Goal: Task Accomplishment & Management: Manage account settings

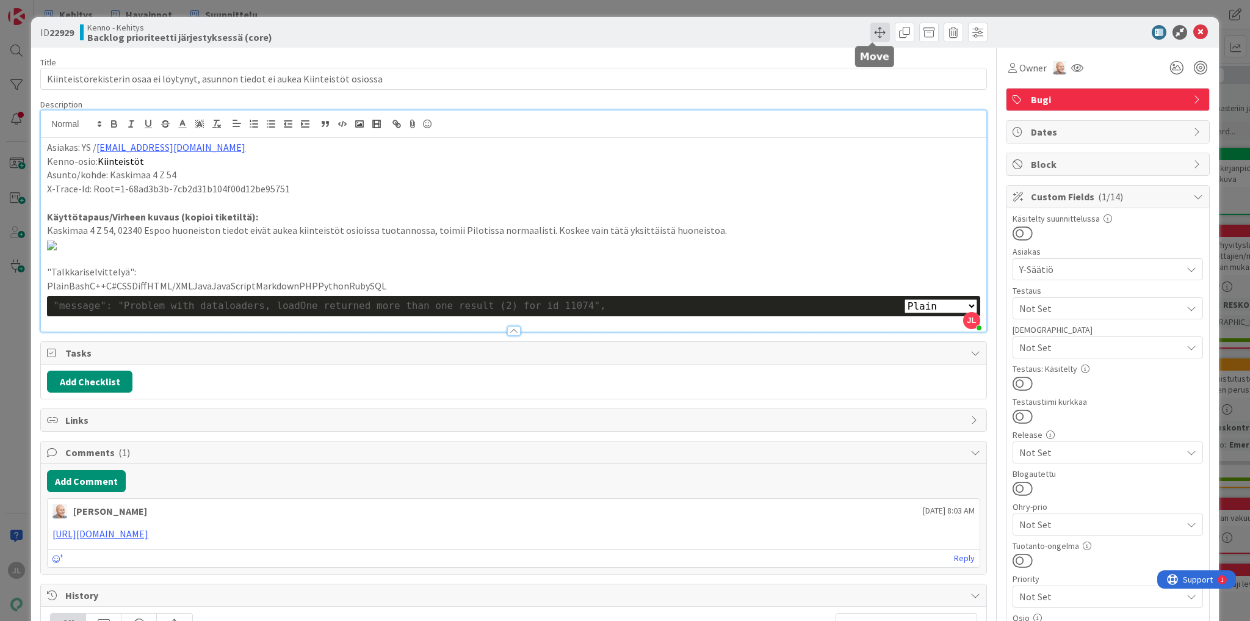
click at [873, 27] on span at bounding box center [880, 33] width 20 height 20
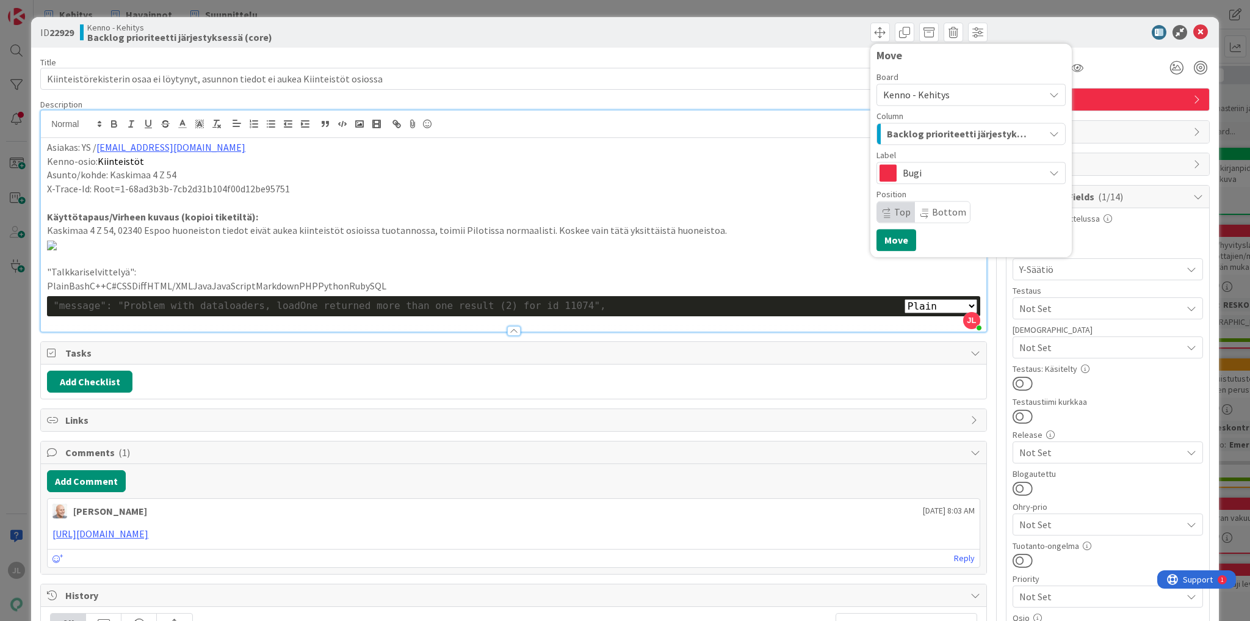
click at [959, 132] on span "Backlog prioriteetti järjestyksessä (core)" at bounding box center [957, 134] width 140 height 16
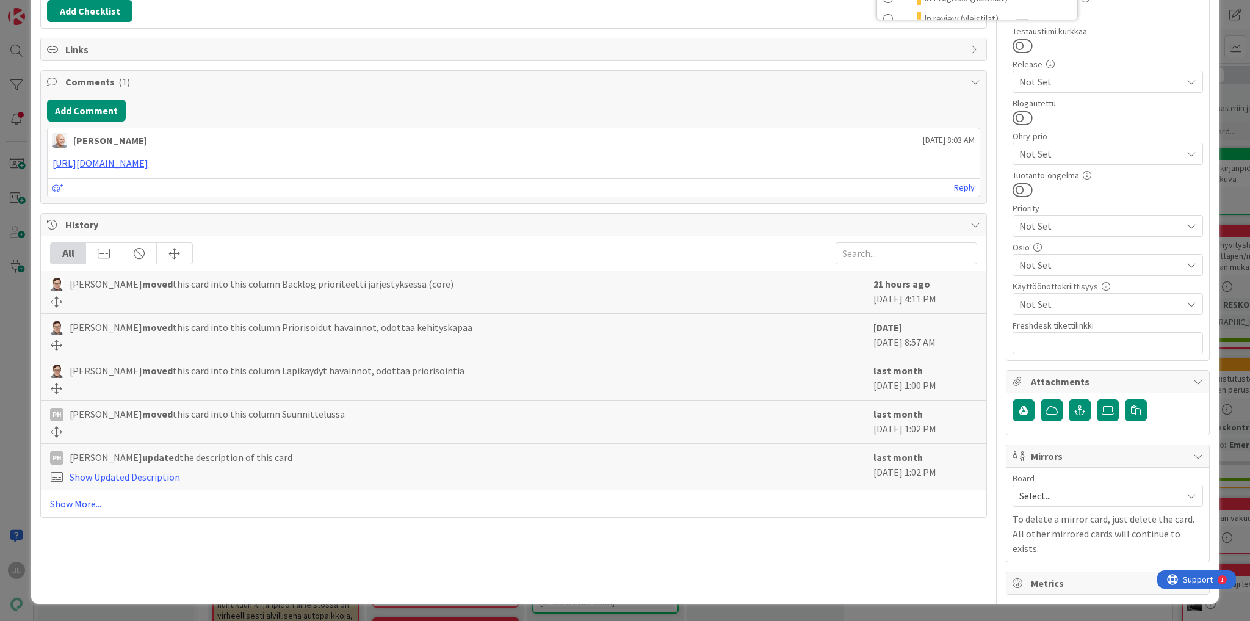
scroll to position [756, 0]
click at [67, 511] on link "Show More..." at bounding box center [513, 503] width 927 height 15
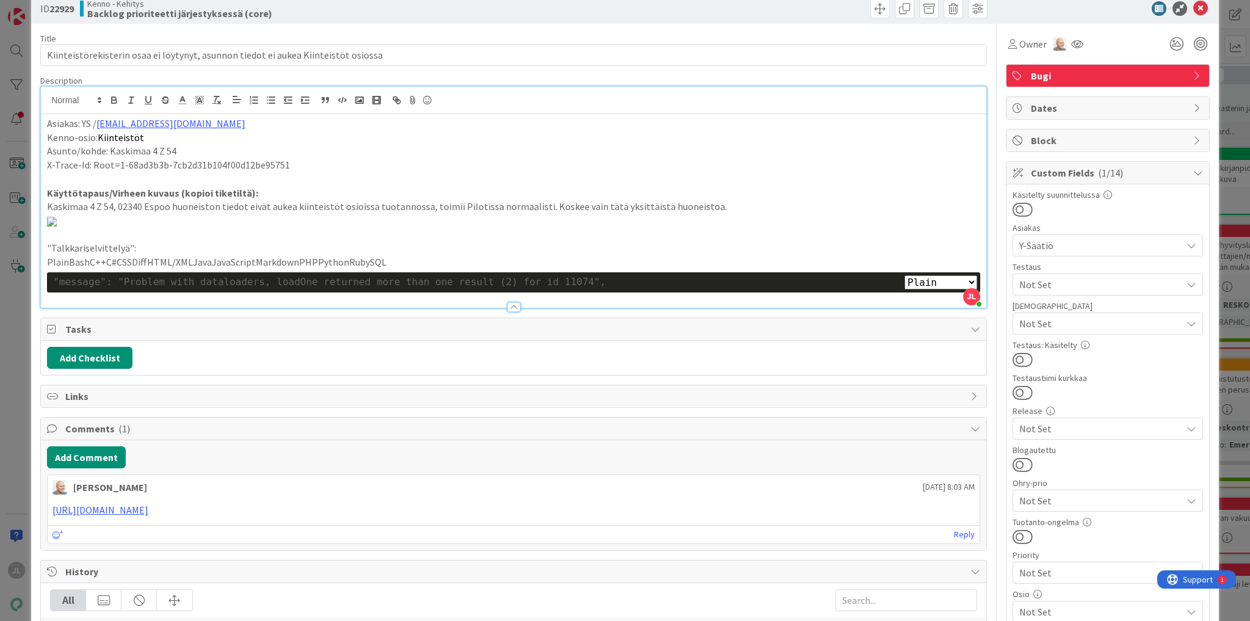
scroll to position [0, 0]
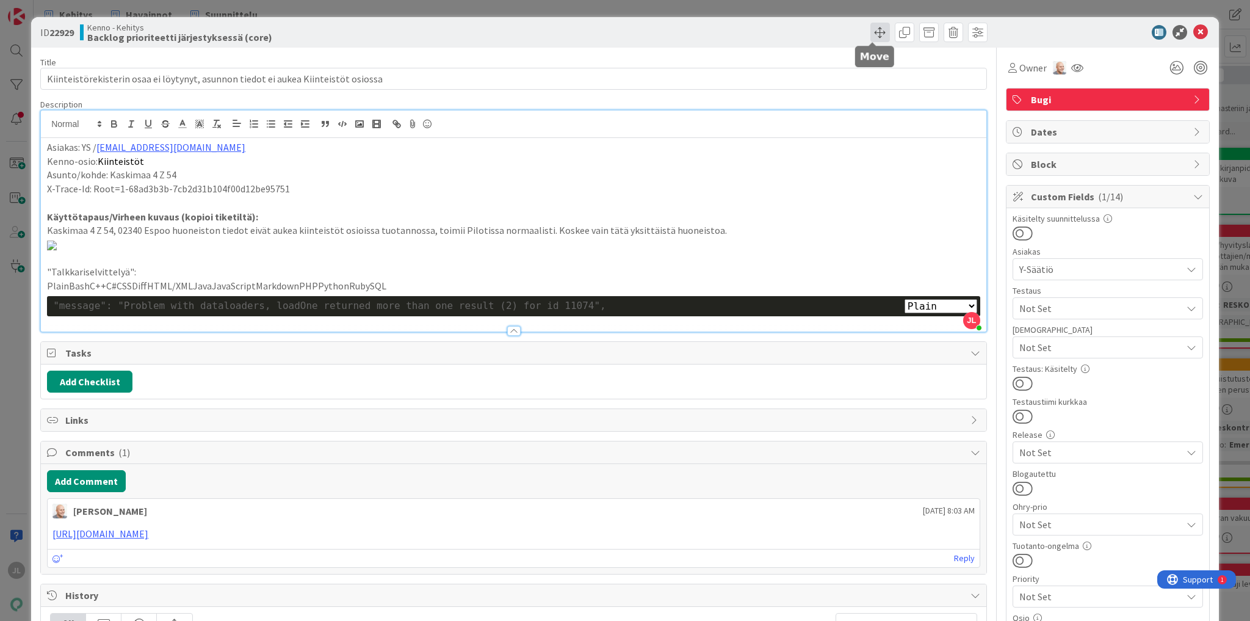
click at [872, 36] on span at bounding box center [880, 33] width 20 height 20
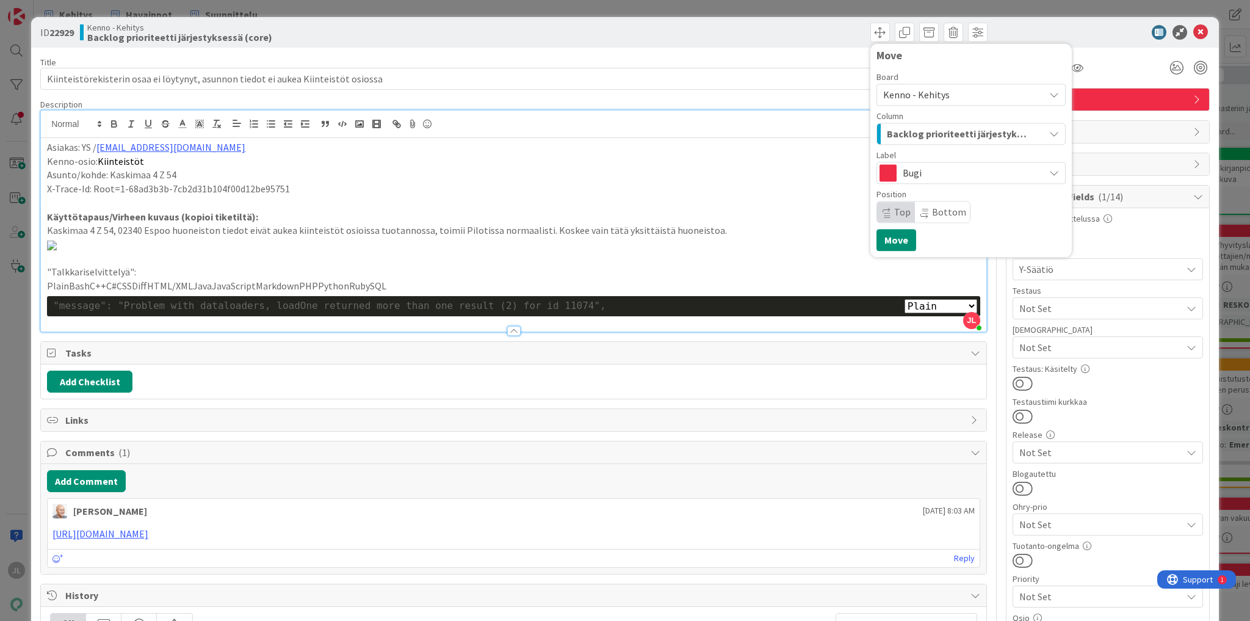
click at [958, 142] on div "Backlog prioriteetti järjestyksessä (core)" at bounding box center [964, 134] width 160 height 20
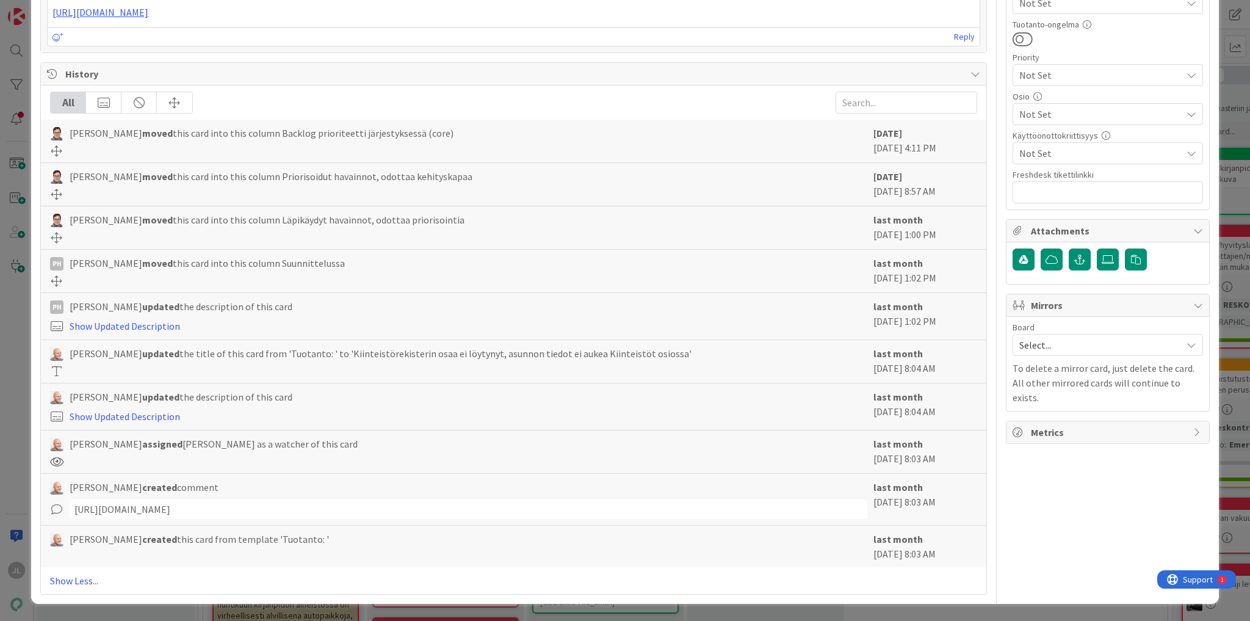
scroll to position [732, 0]
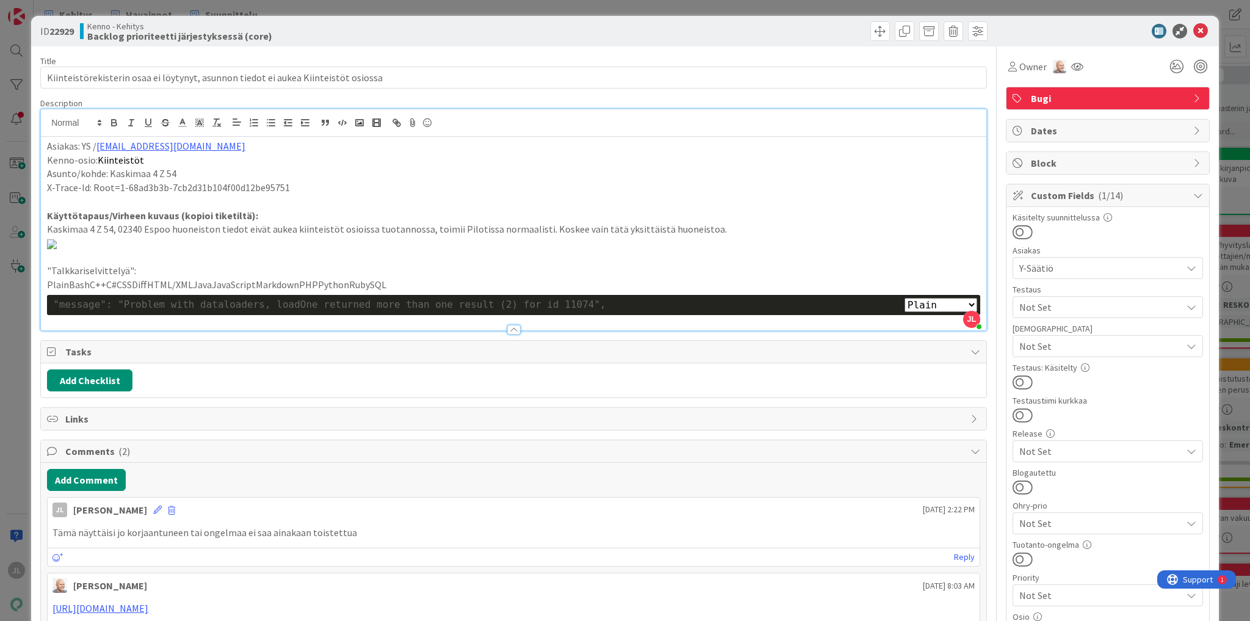
scroll to position [0, 0]
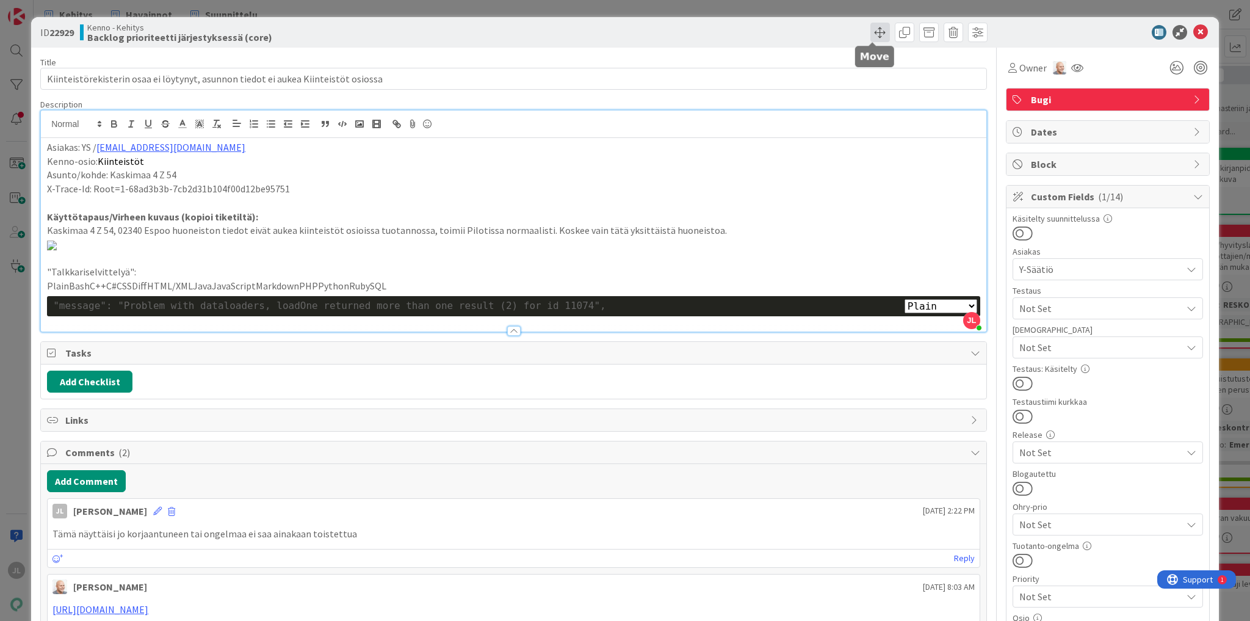
click at [871, 38] on span at bounding box center [880, 33] width 20 height 20
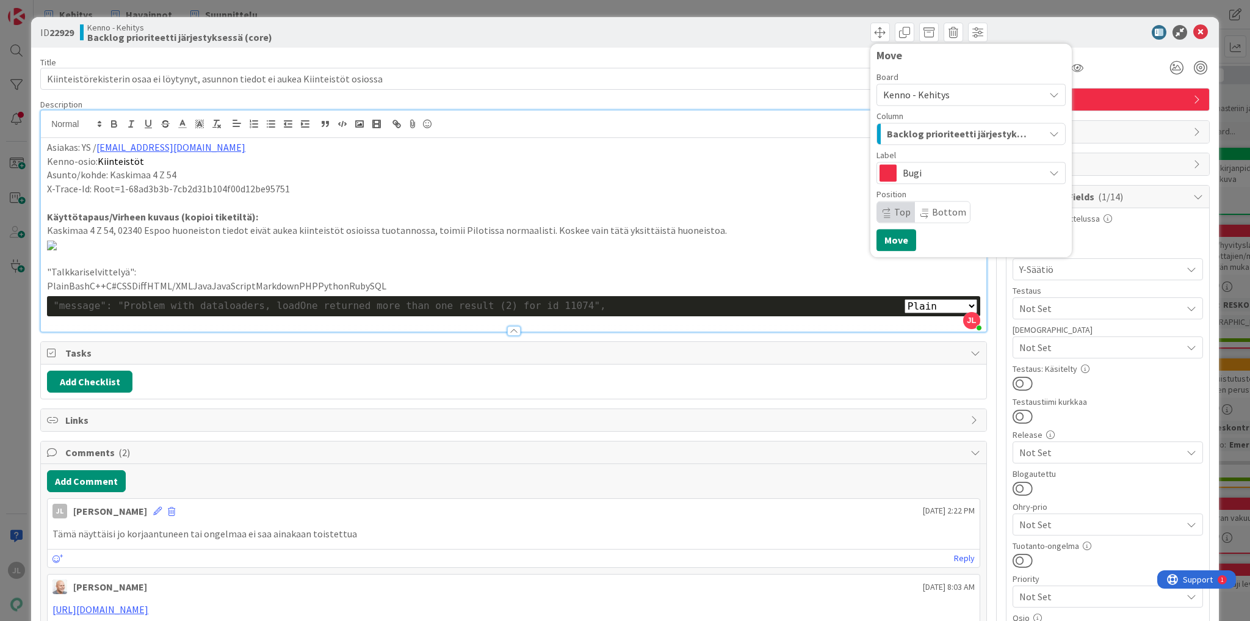
click at [990, 139] on span "Backlog prioriteetti järjestyksessä (core)" at bounding box center [957, 134] width 140 height 16
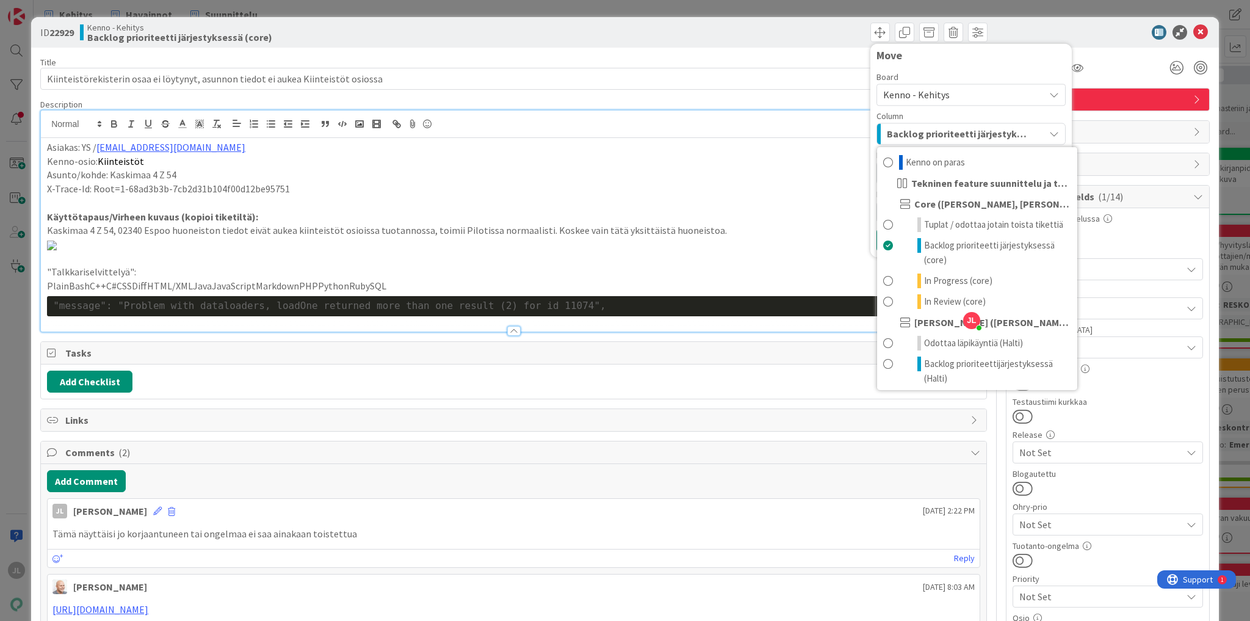
click at [940, 94] on span "Kenno - Kehitys" at bounding box center [960, 94] width 155 height 17
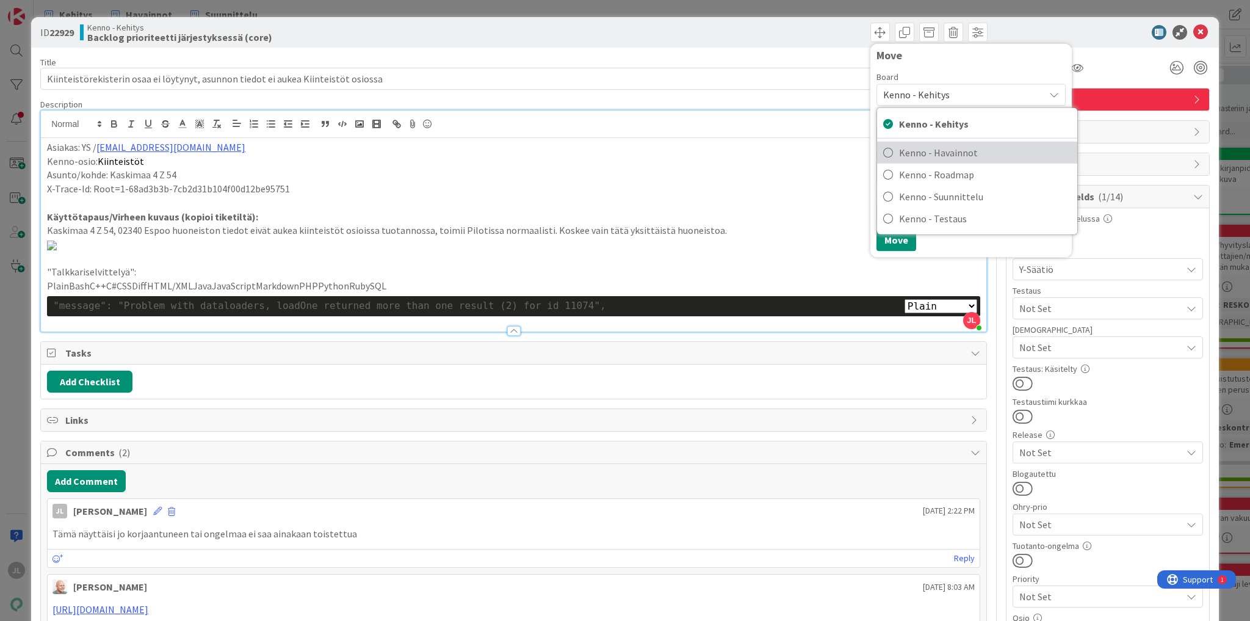
click at [942, 150] on span "Kenno - Havainnot" at bounding box center [985, 152] width 172 height 18
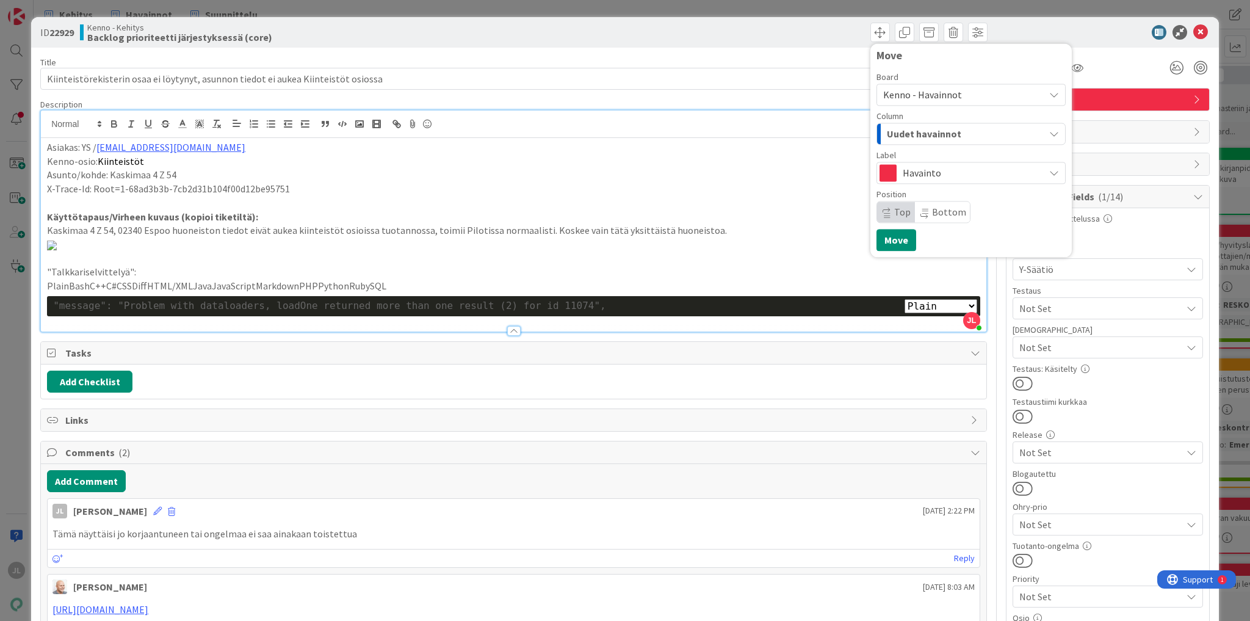
click at [942, 126] on span "Uudet havainnot" at bounding box center [924, 134] width 74 height 16
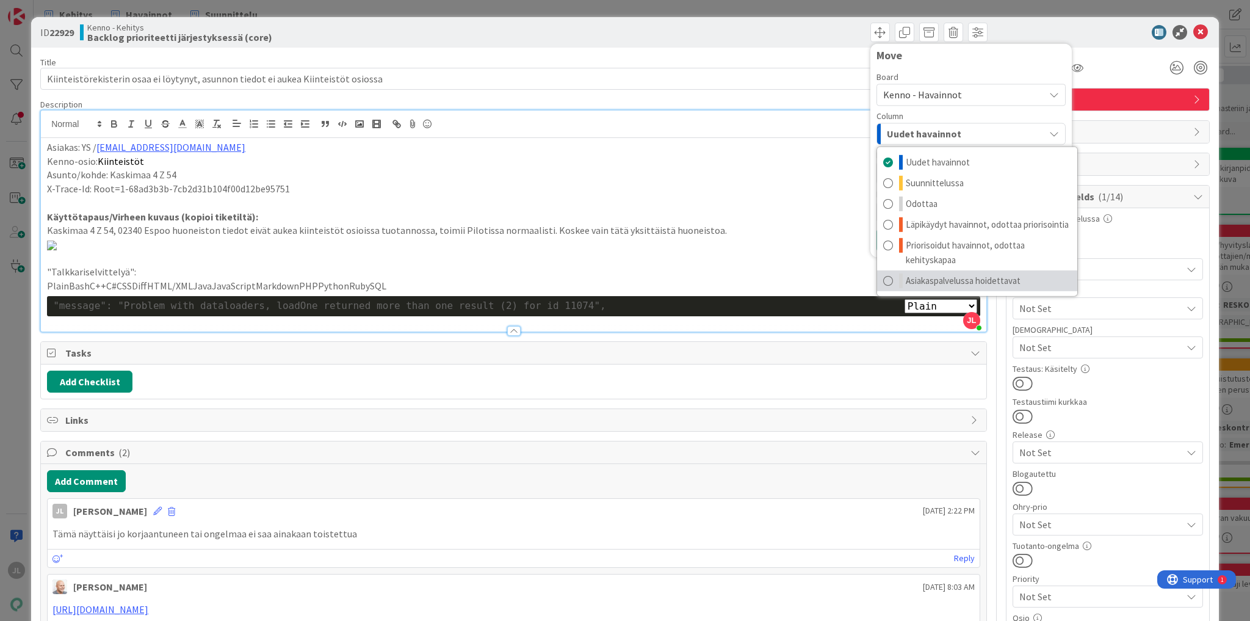
click at [974, 275] on span "Asiakaspalvelussa hoidettavat" at bounding box center [963, 280] width 115 height 15
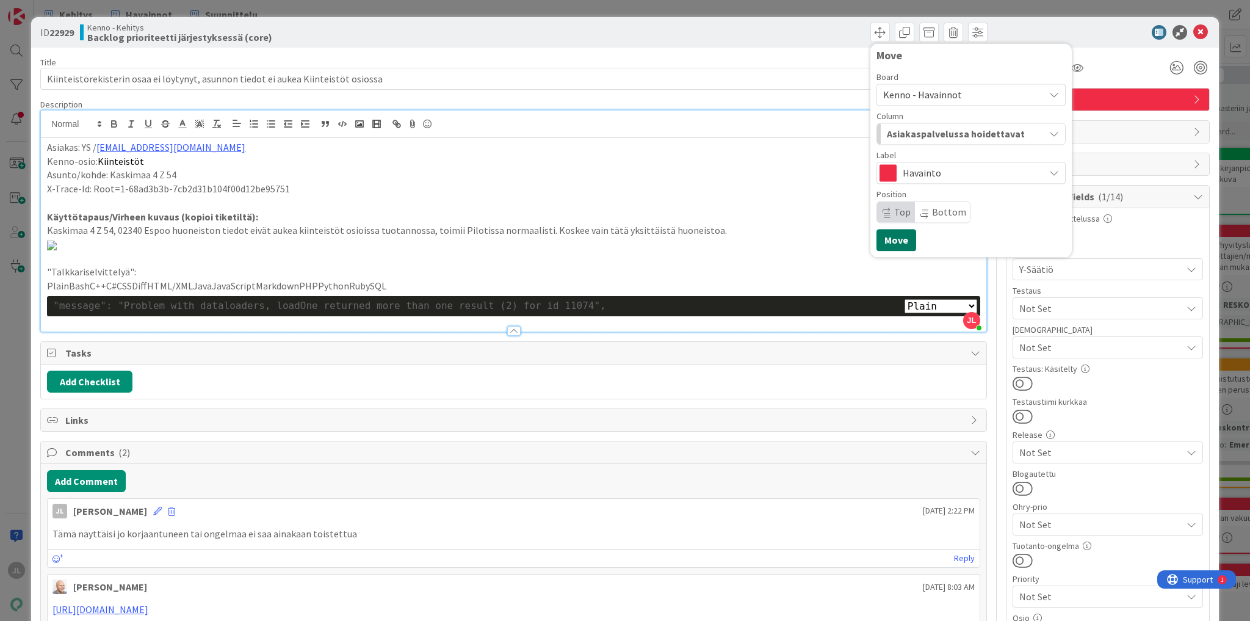
click at [886, 244] on button "Move" at bounding box center [896, 240] width 40 height 22
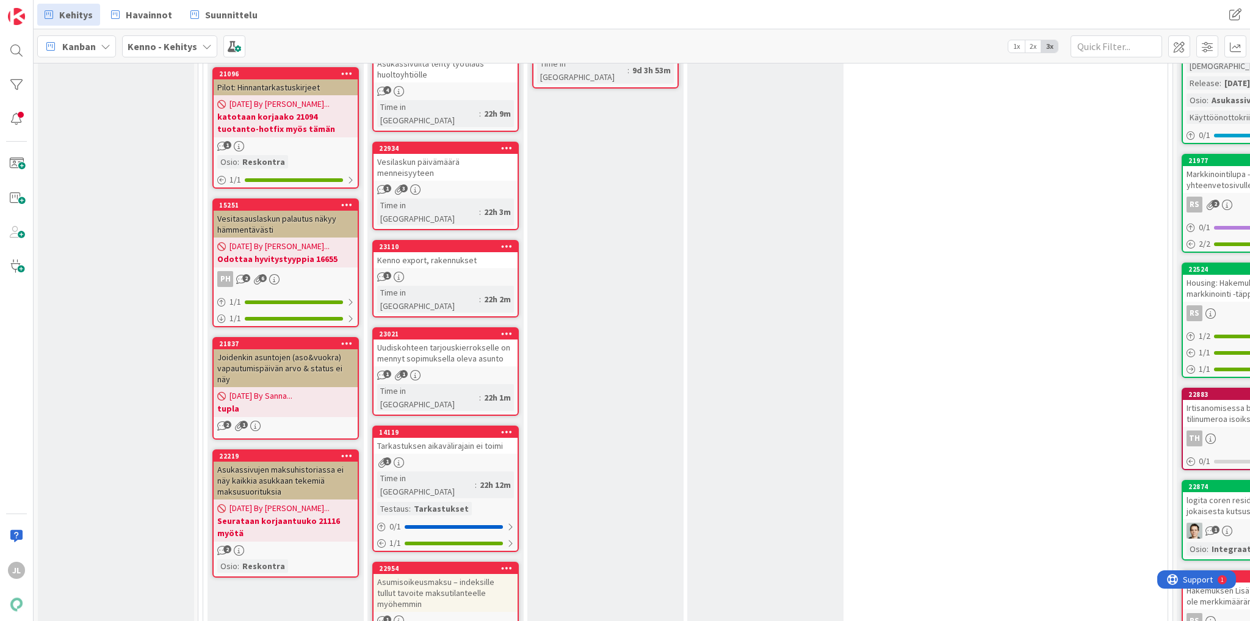
scroll to position [1025, 0]
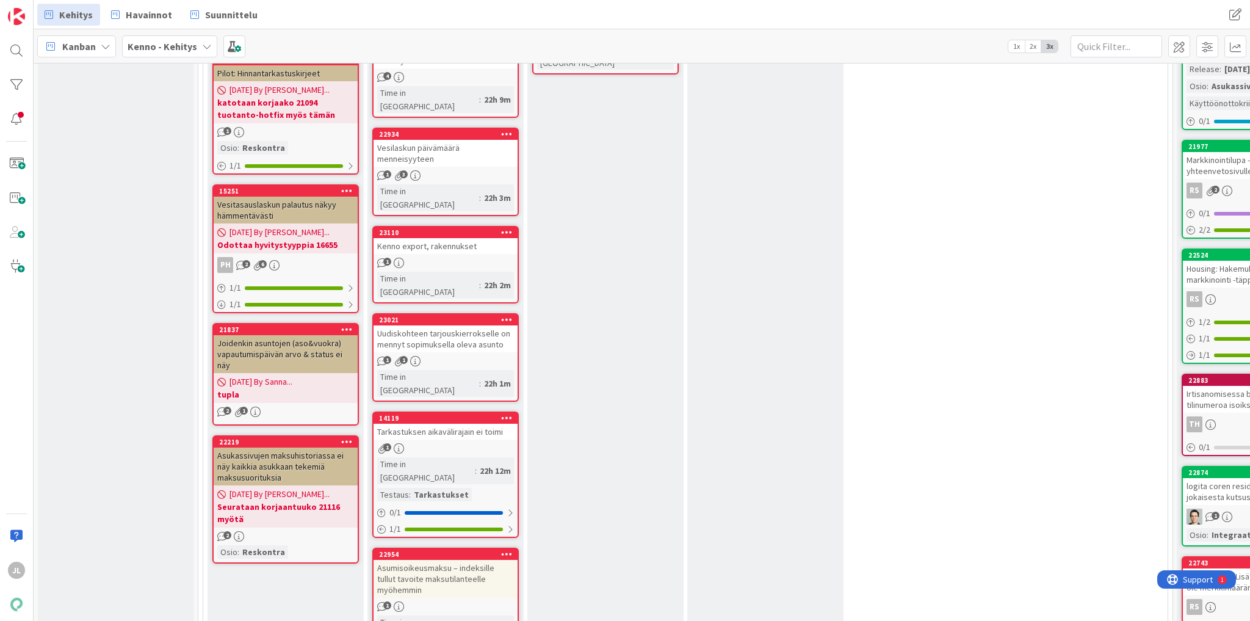
click at [427, 226] on link "23110 Kenno export, rakennukset 1 Time in Column : 22h 2m" at bounding box center [445, 264] width 146 height 77
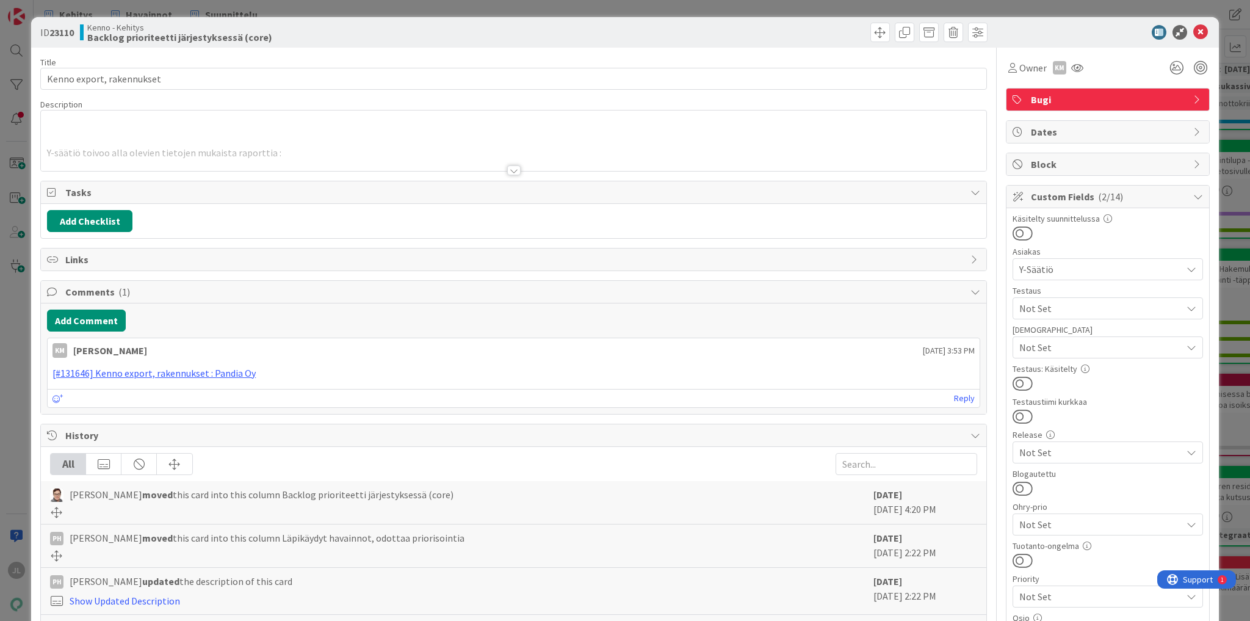
click at [408, 142] on div at bounding box center [513, 155] width 945 height 31
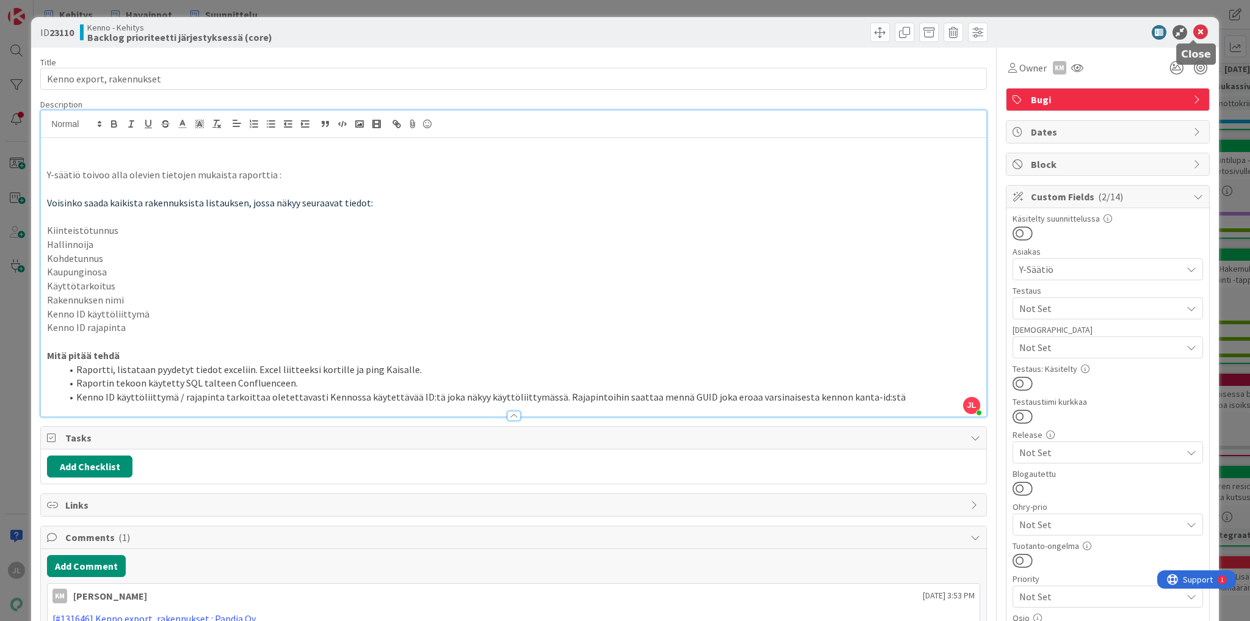
click at [1193, 31] on icon at bounding box center [1200, 32] width 15 height 15
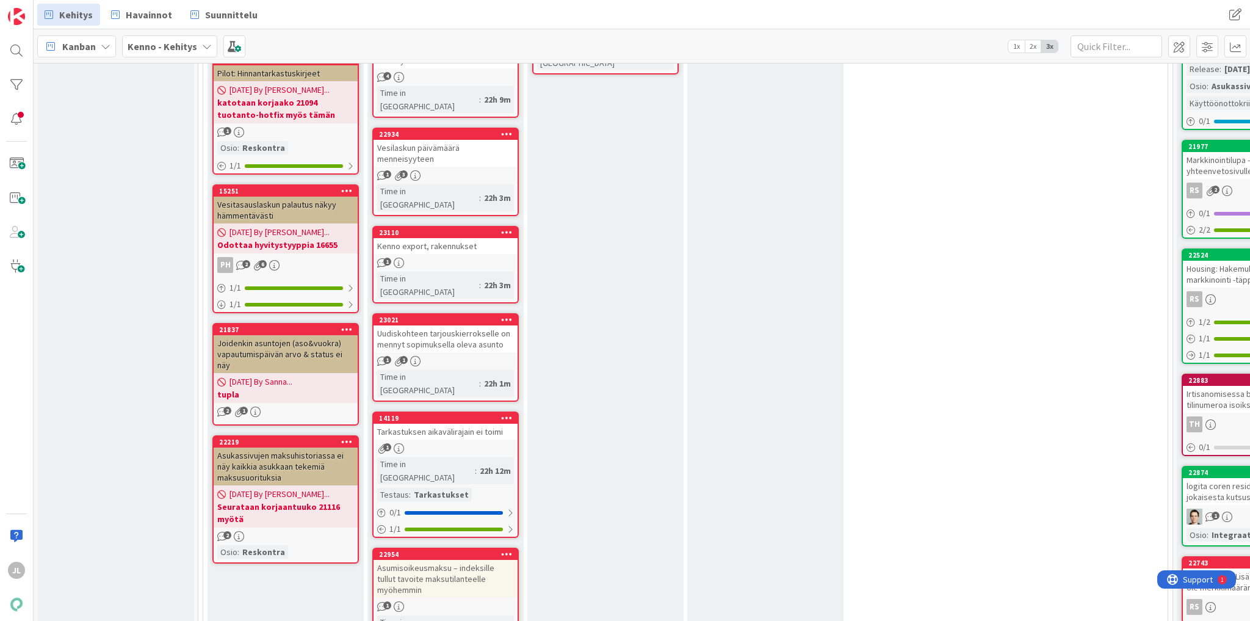
click at [483, 443] on div "1" at bounding box center [445, 448] width 144 height 10
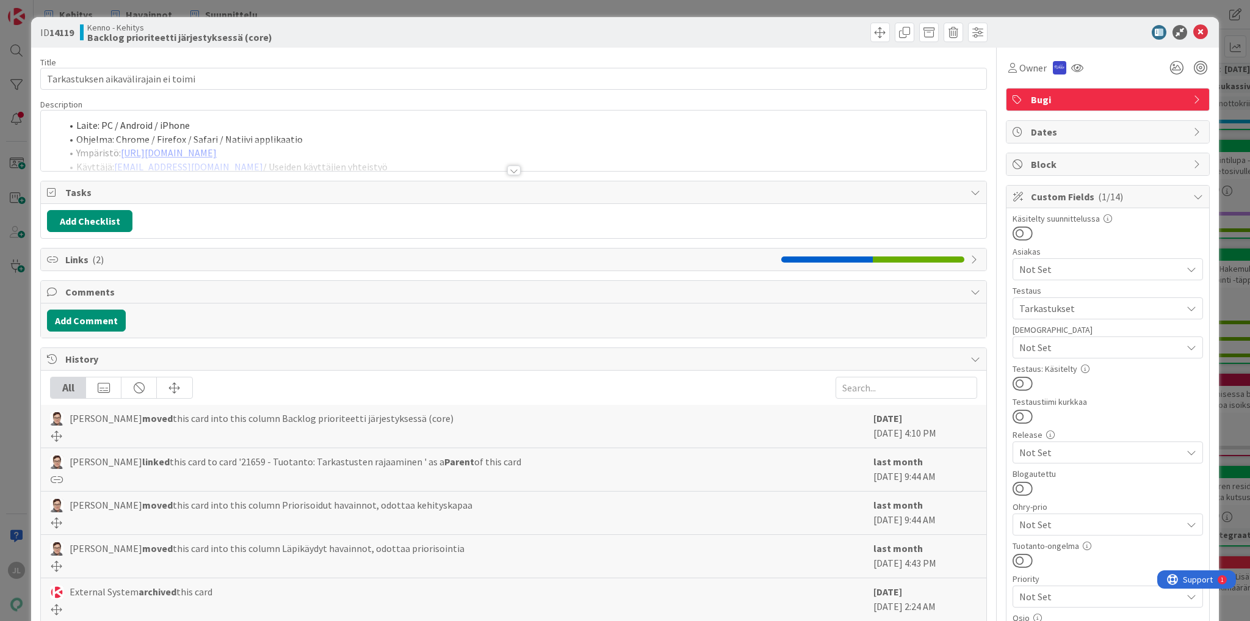
click at [243, 137] on div "Laite: PC / Android / iPhone Ohjelma: Chrome / Firefox / Safari / Natiivi appli…" at bounding box center [513, 143] width 945 height 55
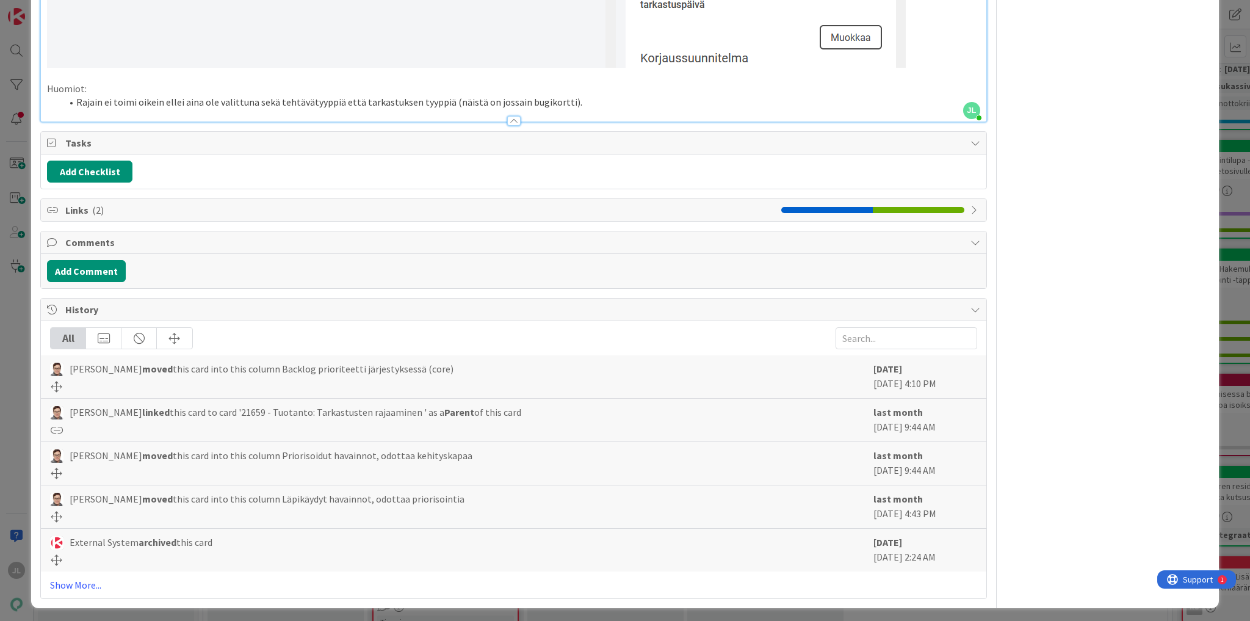
scroll to position [1081, 0]
drag, startPoint x: 1247, startPoint y: 301, endPoint x: 68, endPoint y: 580, distance: 1211.5
click at [68, 580] on link "Show More..." at bounding box center [513, 583] width 927 height 15
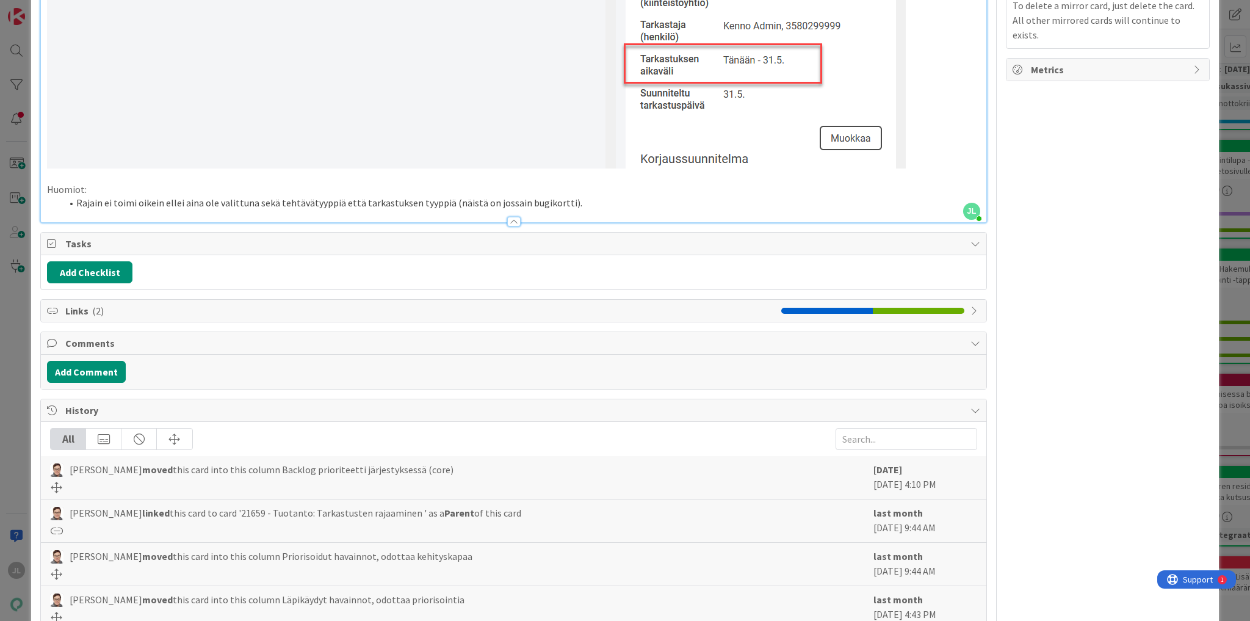
scroll to position [1025, 0]
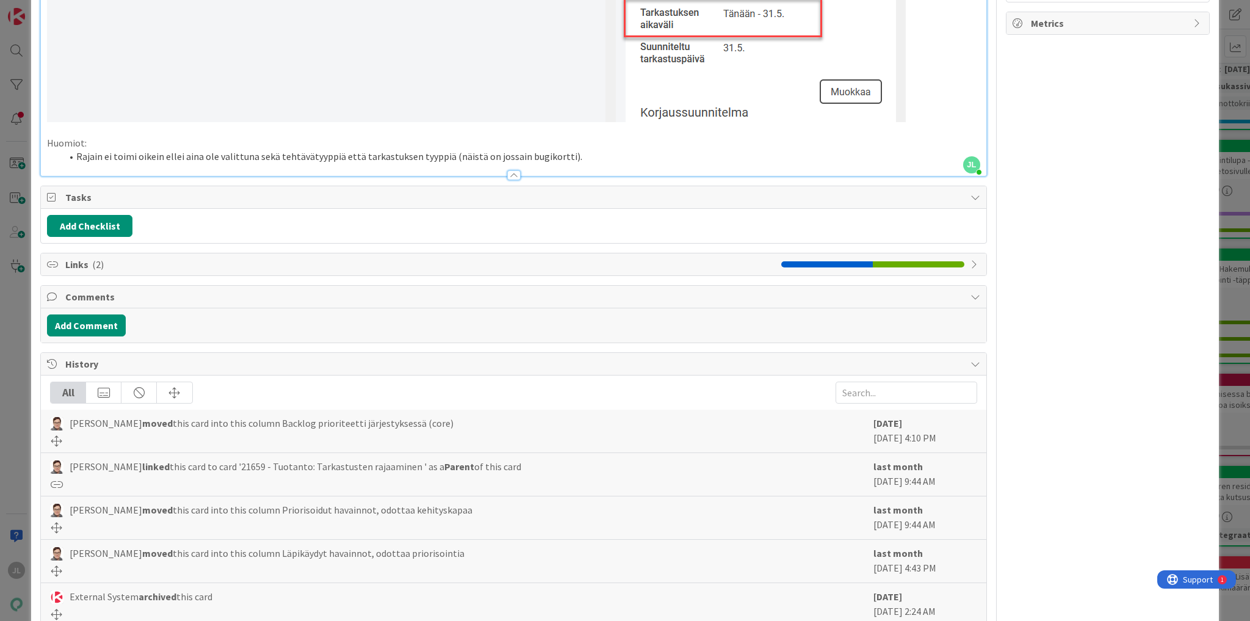
click at [72, 263] on span "Links ( 2 )" at bounding box center [420, 264] width 710 height 15
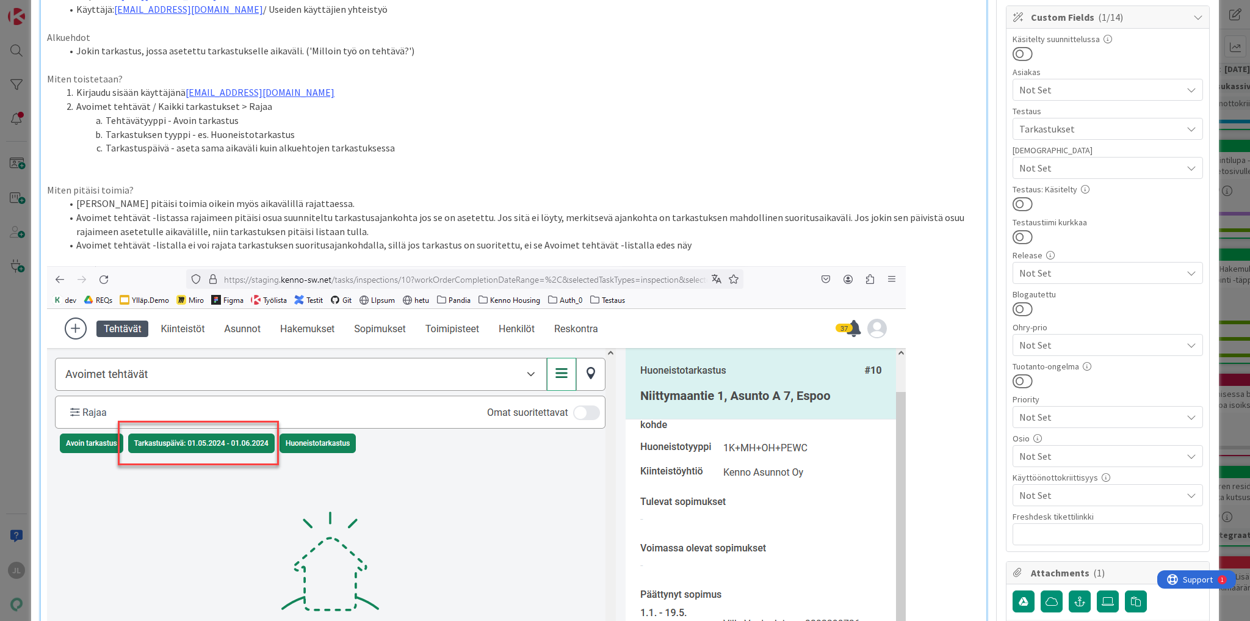
scroll to position [0, 0]
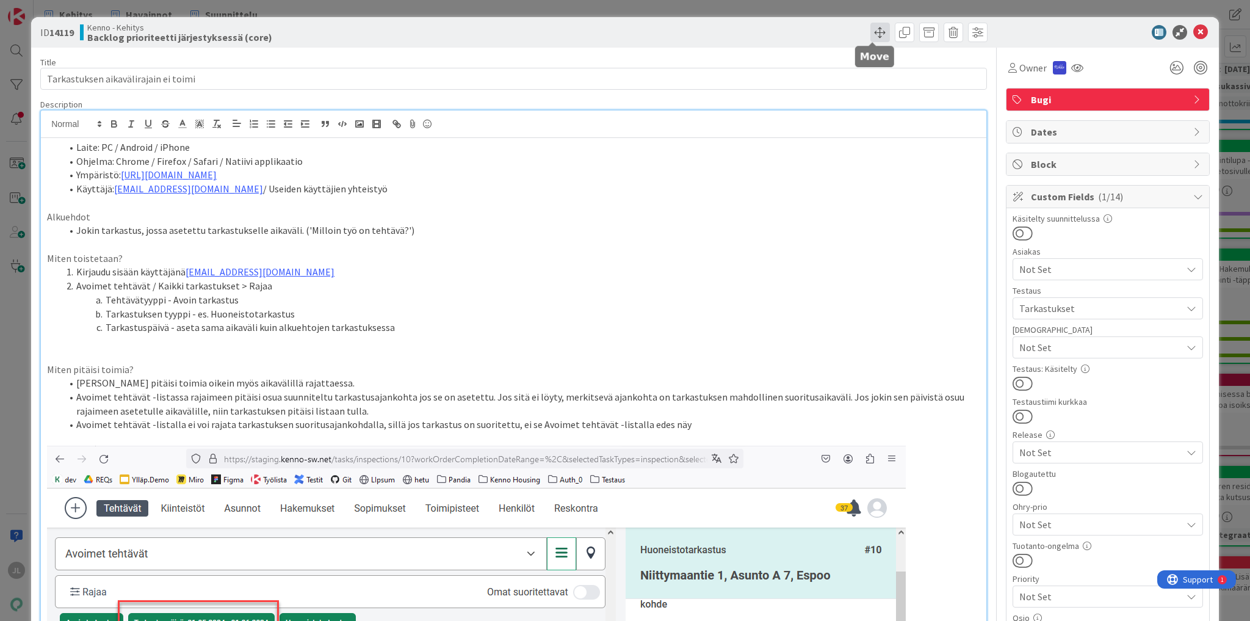
click at [870, 32] on span at bounding box center [880, 33] width 20 height 20
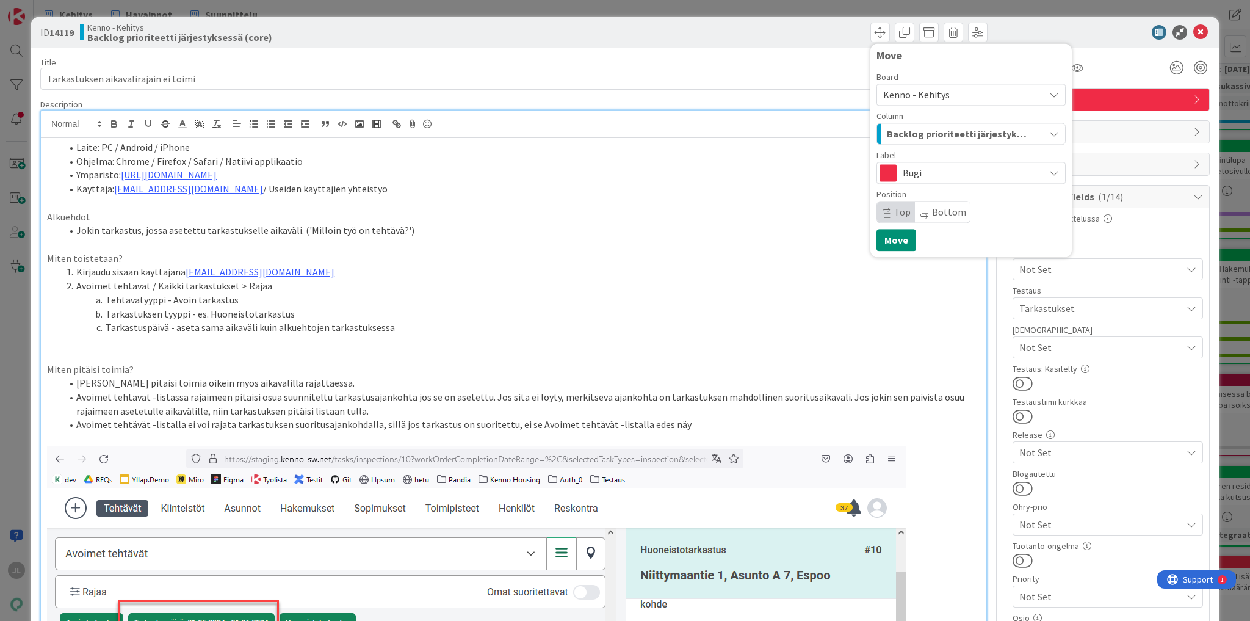
click at [942, 137] on span "Backlog prioriteetti järjestyksessä (core)" at bounding box center [957, 134] width 140 height 16
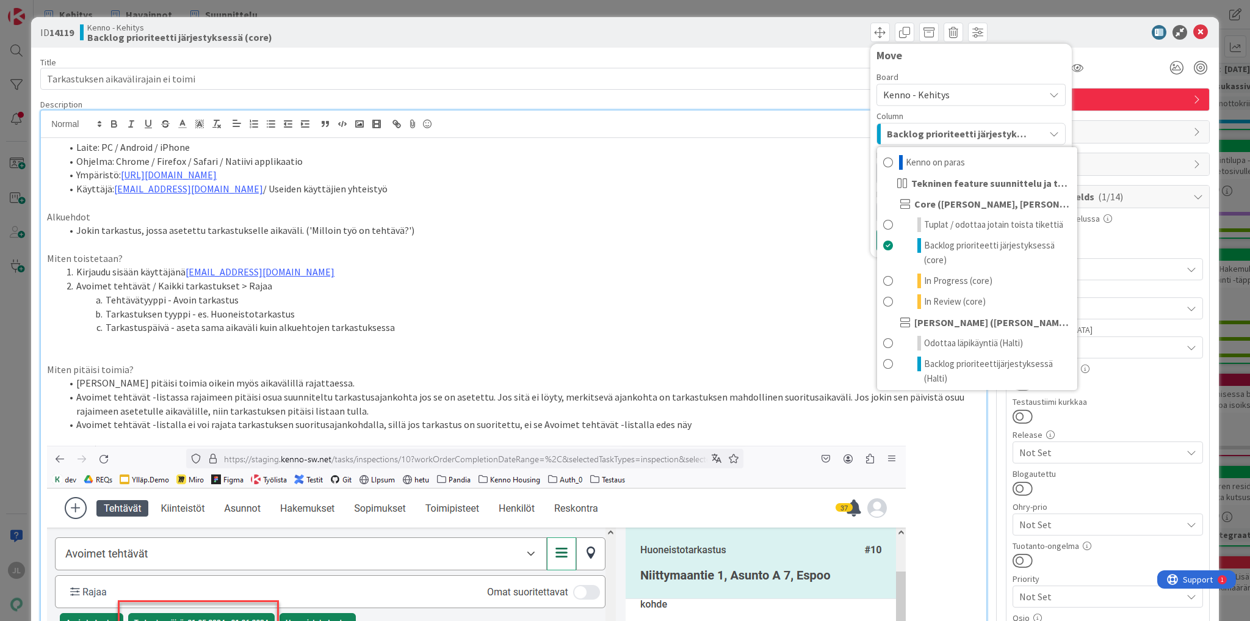
drag, startPoint x: 940, startPoint y: 63, endPoint x: 966, endPoint y: 73, distance: 28.0
click at [940, 63] on div "Move" at bounding box center [970, 58] width 189 height 18
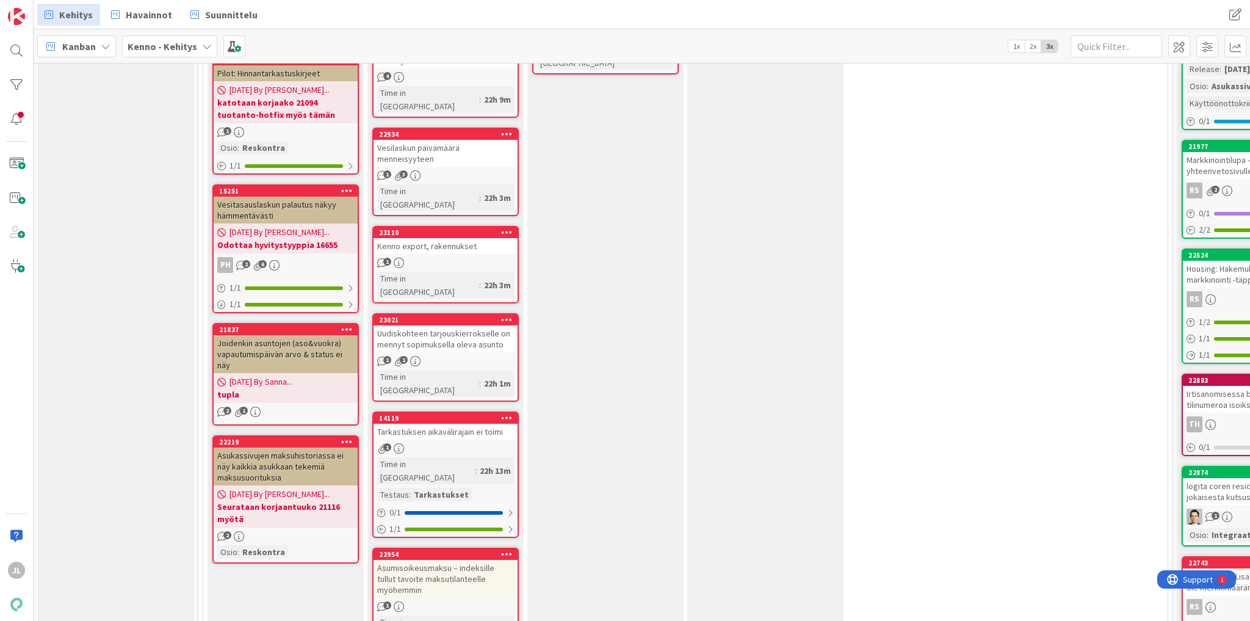
drag, startPoint x: 920, startPoint y: 90, endPoint x: 915, endPoint y: 80, distance: 11.5
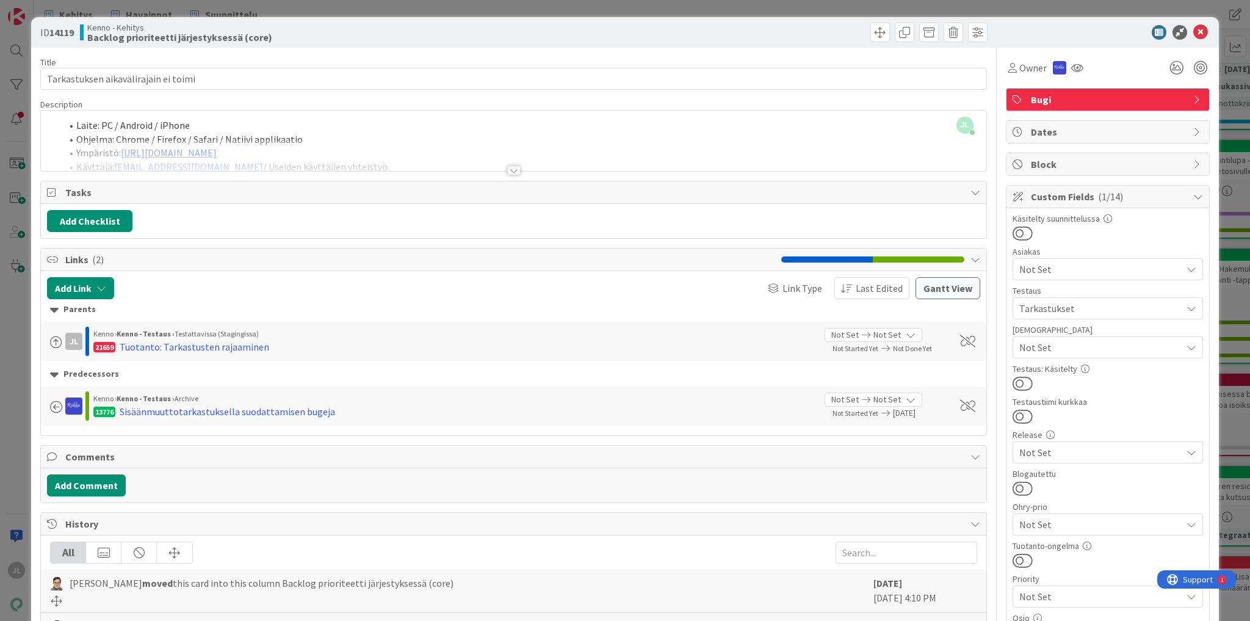
click at [1040, 162] on span "Block" at bounding box center [1109, 164] width 156 height 15
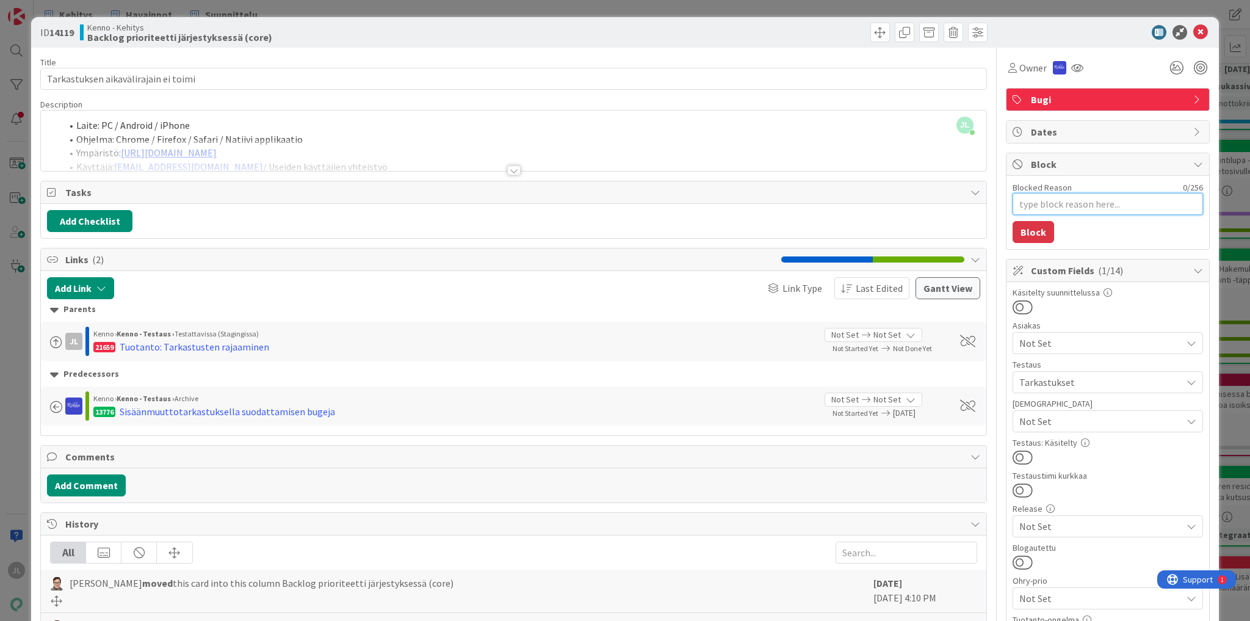
click at [1047, 207] on textarea "Blocked Reason" at bounding box center [1107, 204] width 190 height 22
type textarea "x"
type textarea "T"
type textarea "x"
type textarea "Tu"
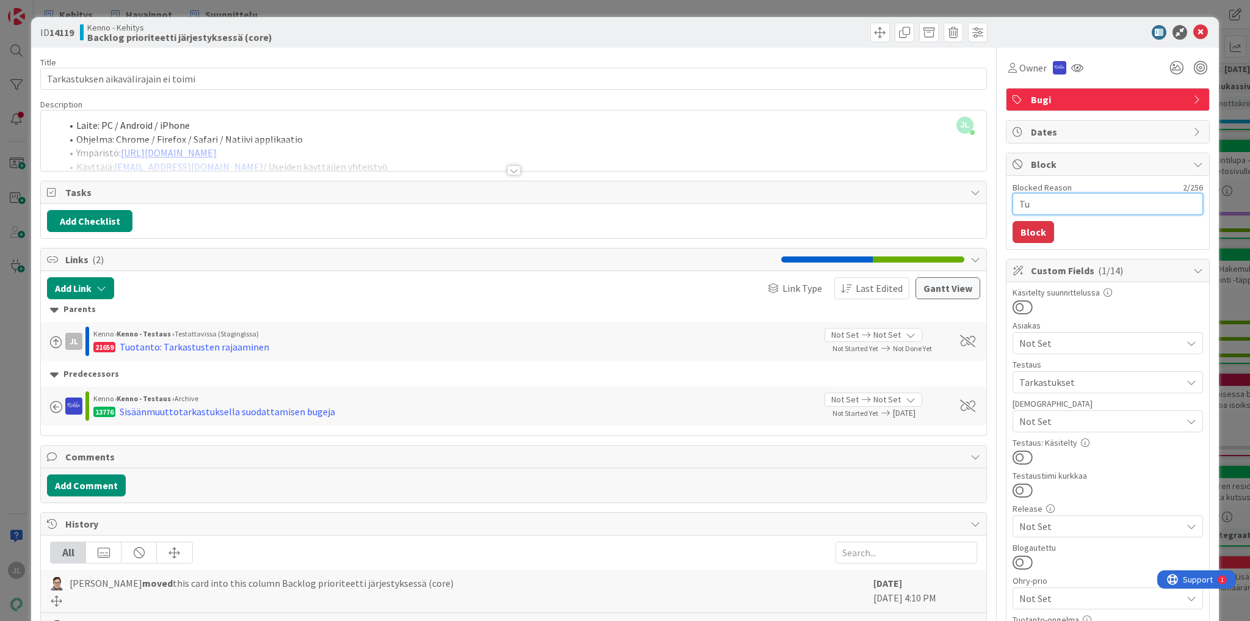
type textarea "x"
type textarea "Tup"
type textarea "x"
type textarea "Tupl"
type textarea "x"
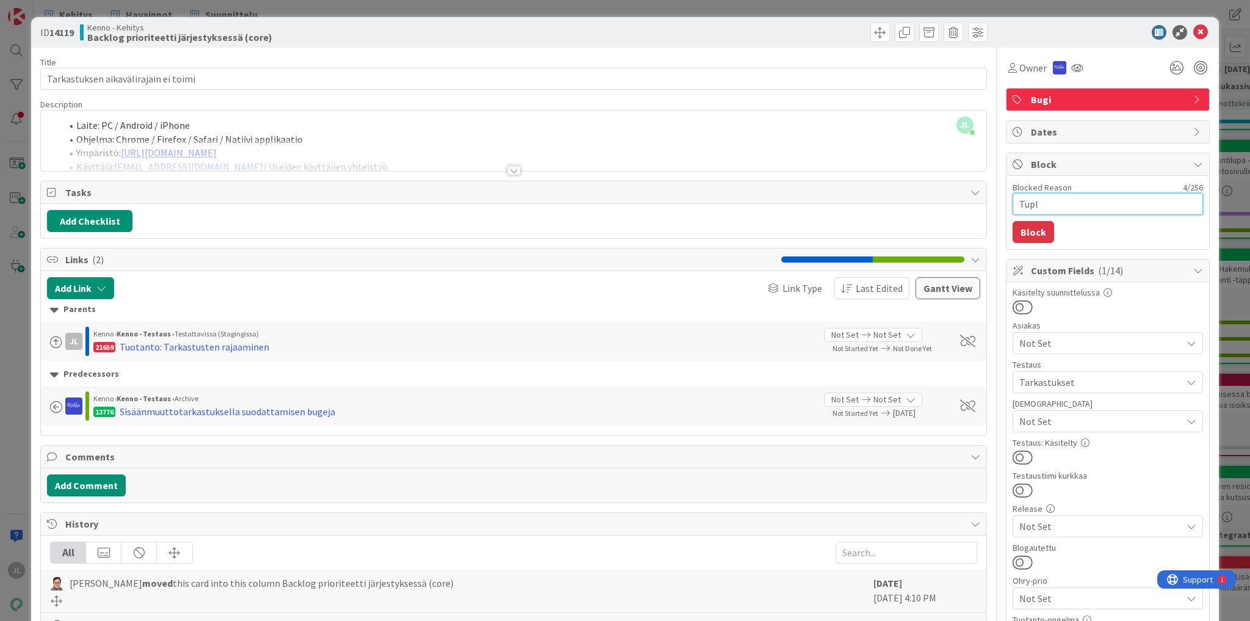
type textarea "Tupla"
type textarea "x"
type textarea "Tupla"
type textarea "x"
type textarea "Tupla k"
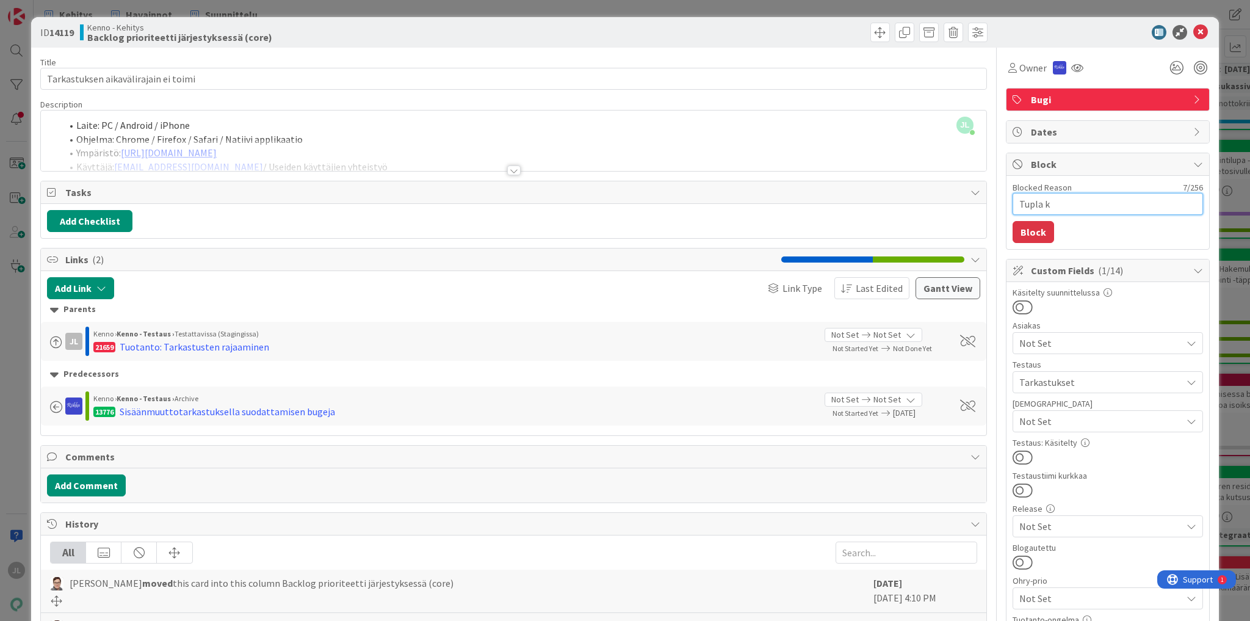
type textarea "x"
type textarea "Tupla ko"
type textarea "x"
type textarea "Tupla kor"
type textarea "x"
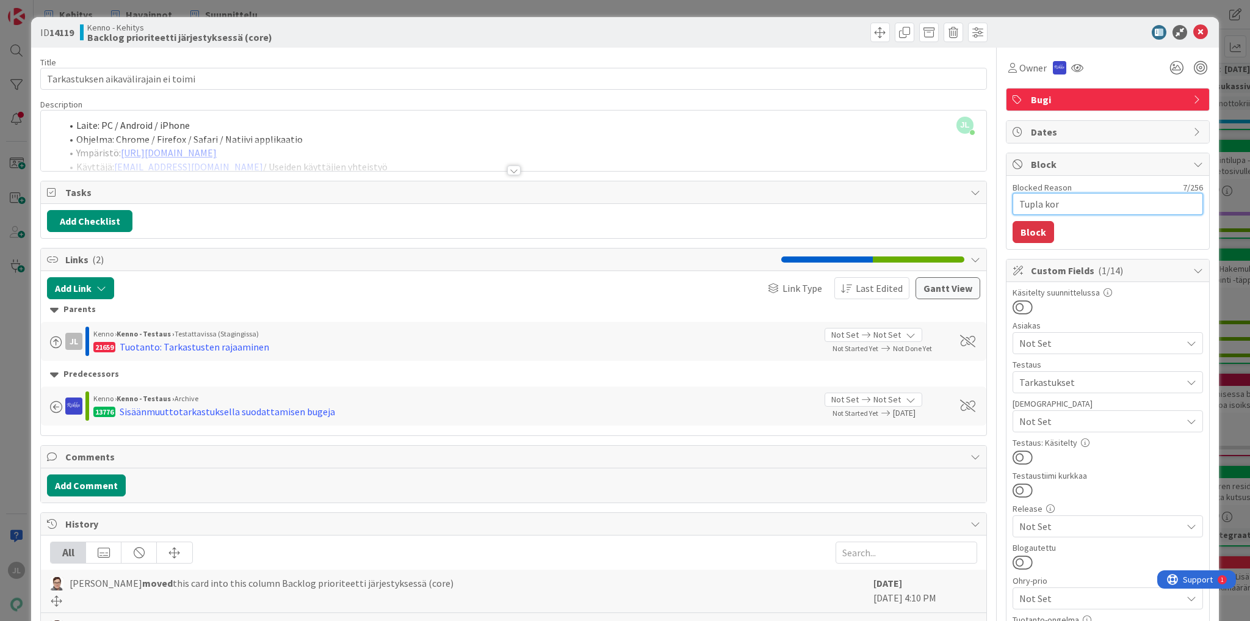
type textarea "Tupla kort"
type textarea "x"
type textarea "Tupla korti"
type textarea "x"
type textarea "Tupla kortil"
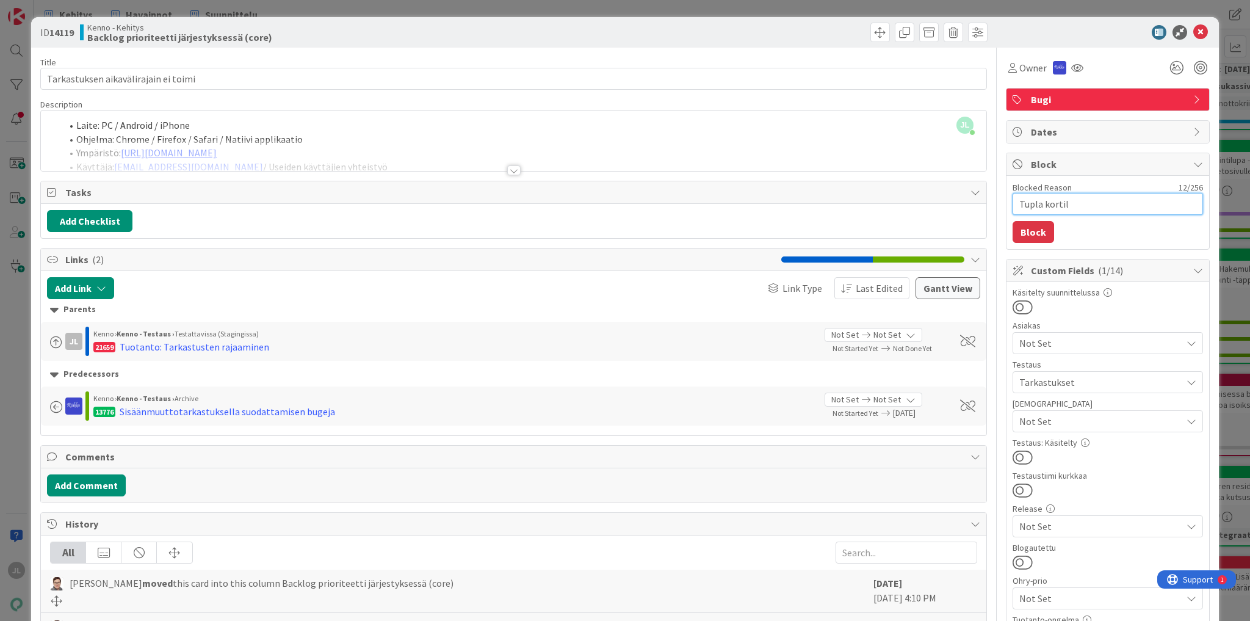
type textarea "x"
type textarea "Tupla kortill"
type textarea "x"
type textarea "Tupla kortille"
type textarea "x"
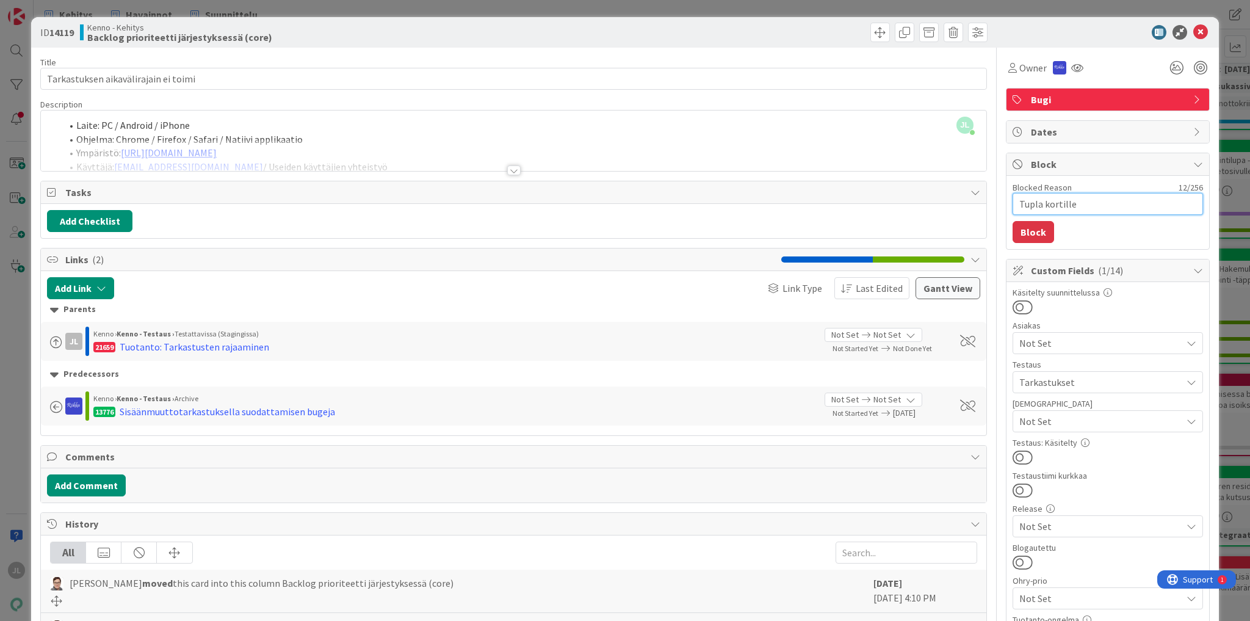
type textarea "Tupla kortille"
paste textarea "https://kanbanzone.io/b/IYuB4mgb/c/21659-Tuotanto-Tarkastusten-rajaaminen"
type textarea "x"
type textarea "Tupla kortille https://kanbanzone.io/b/IYuB4mgb/c/21659-Tuotanto-Tarkastusten-r…"
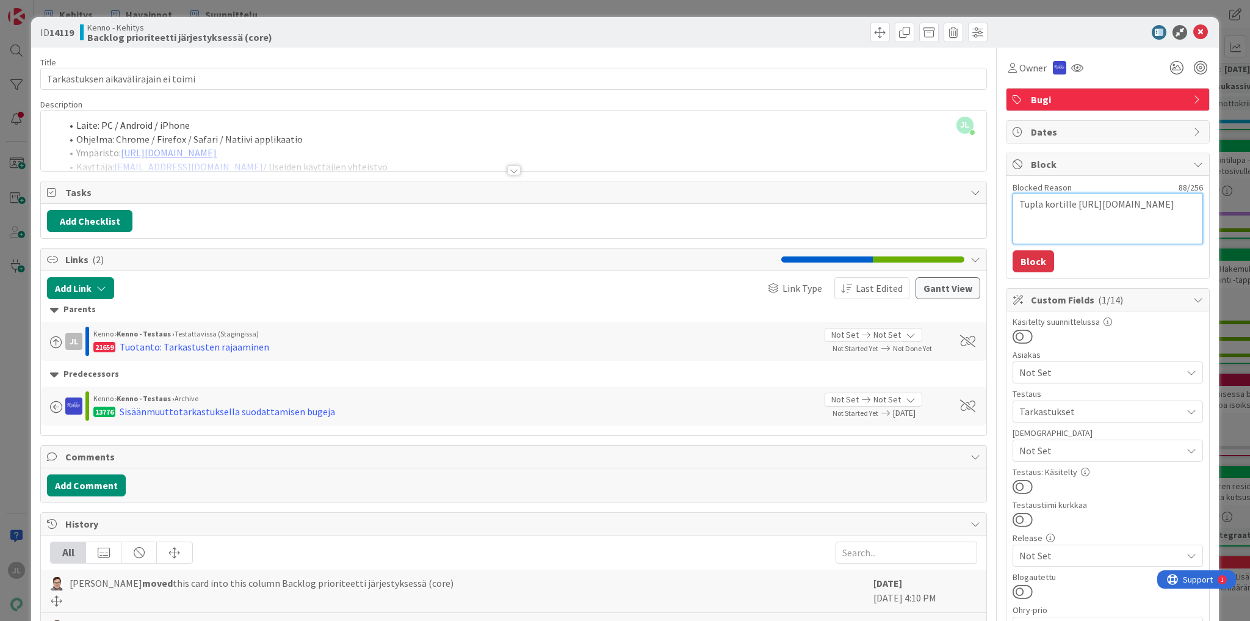
click at [1174, 221] on textarea "Tupla kortille https://kanbanzone.io/b/IYuB4mgb/c/21659-Tuotanto-Tarkastusten-r…" at bounding box center [1107, 218] width 190 height 51
type textarea "x"
type textarea "Tupla kortille"
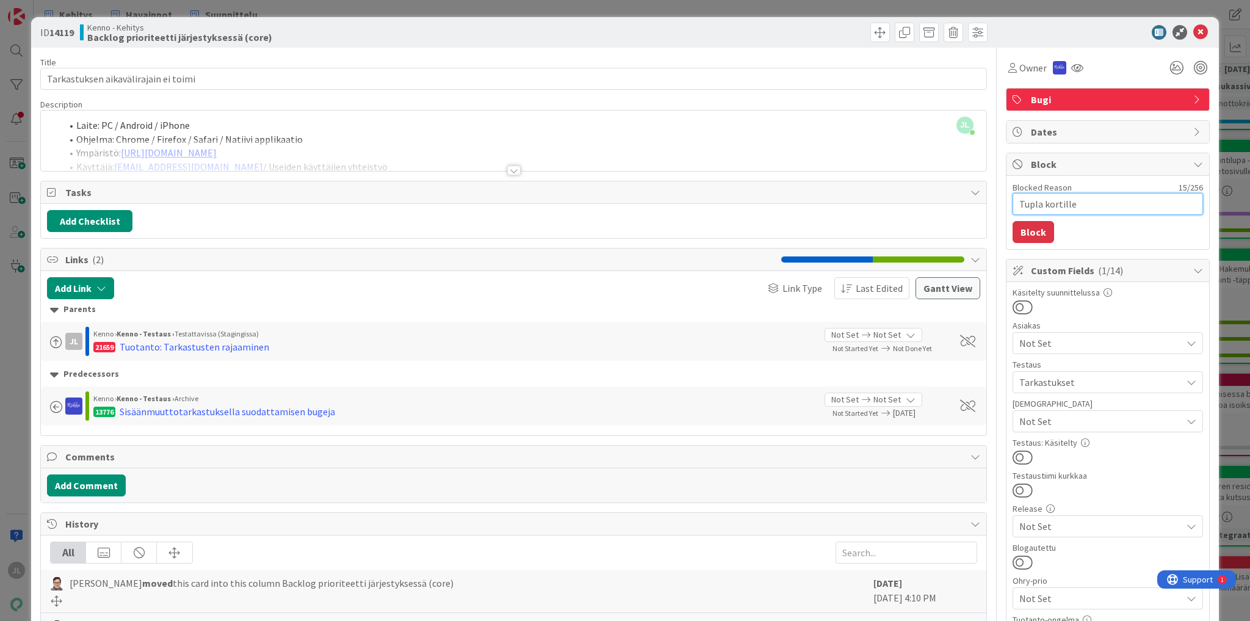
paste textarea "21659"
type textarea "x"
type textarea "Tupla kortille 21659"
click at [1025, 229] on button "Block" at bounding box center [1032, 232] width 41 height 22
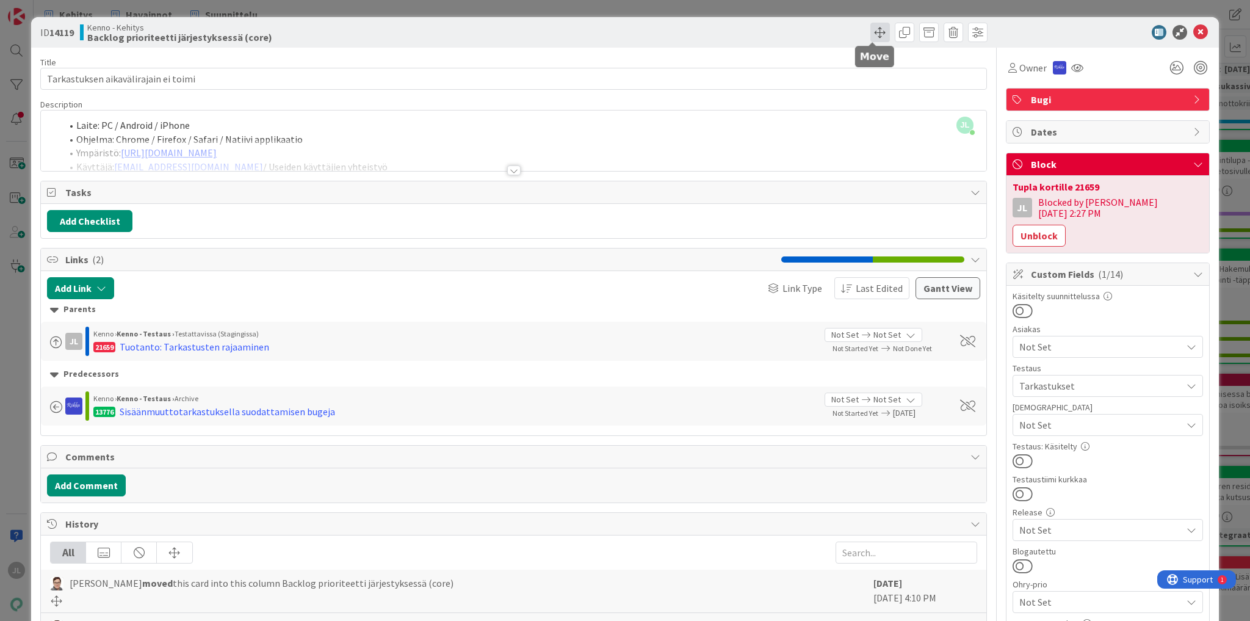
click at [876, 34] on span at bounding box center [880, 33] width 20 height 20
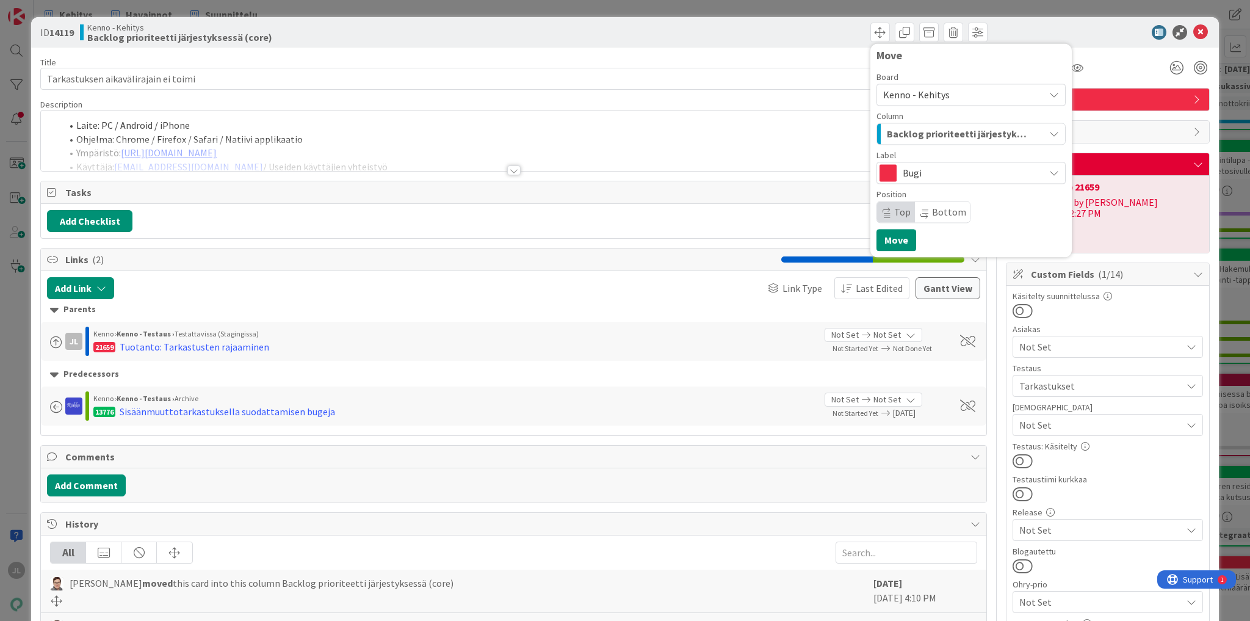
click at [918, 135] on span "Backlog prioriteetti järjestyksessä (core)" at bounding box center [957, 134] width 140 height 16
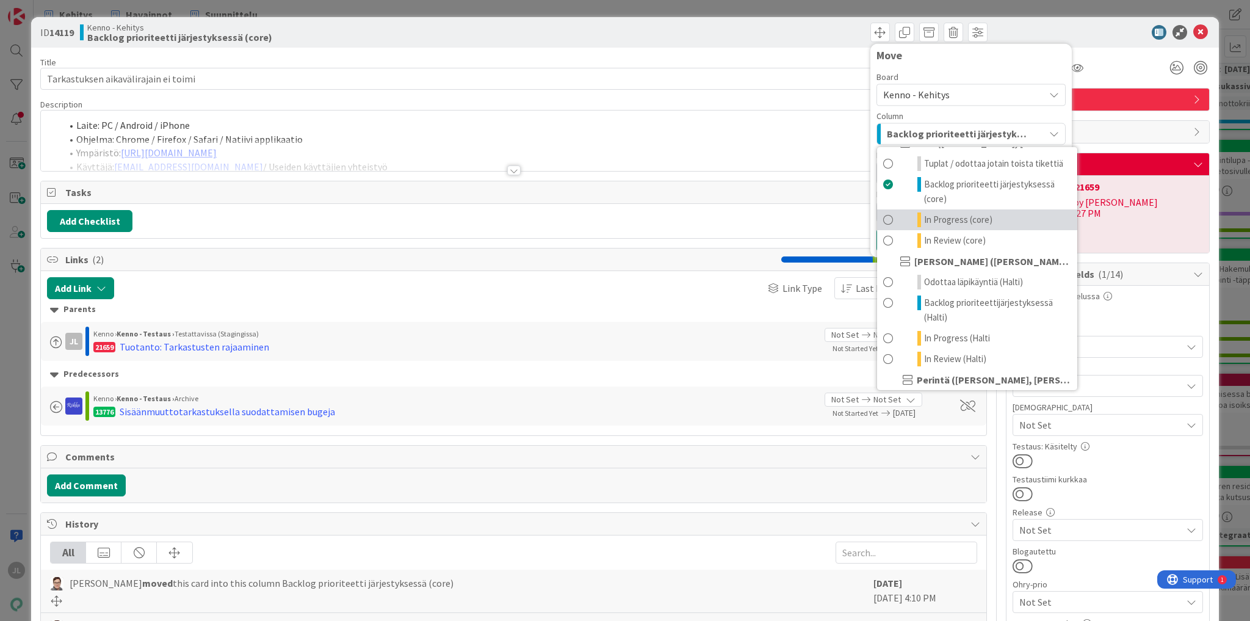
scroll to position [49, 0]
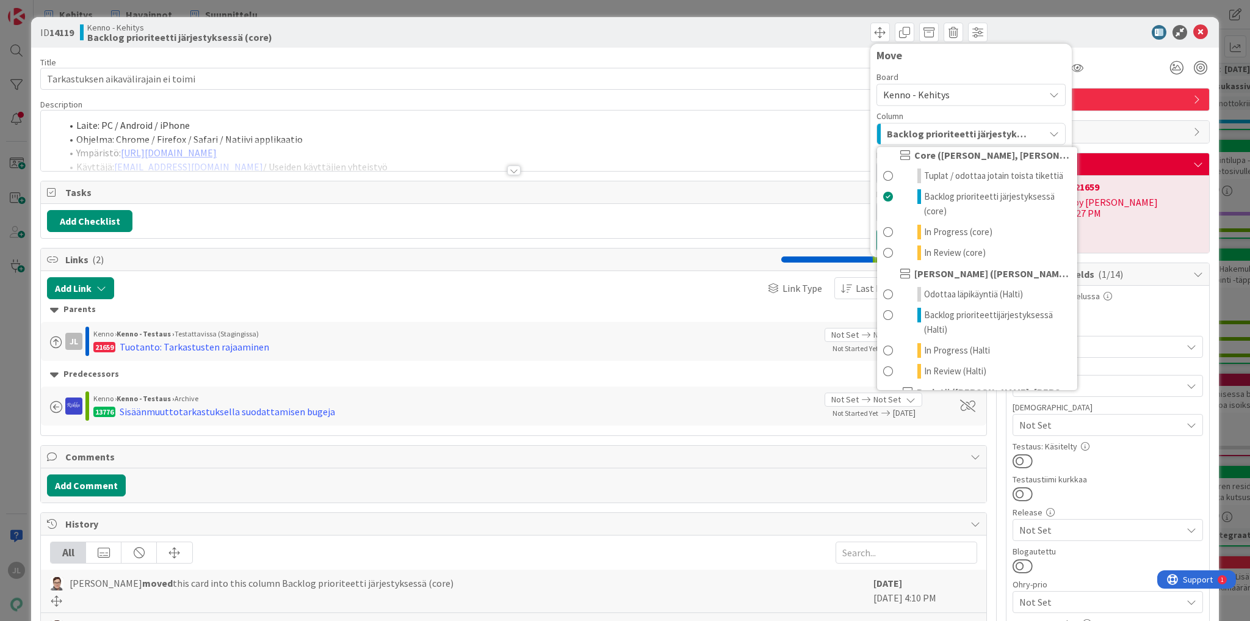
click at [415, 123] on div "JL Jyri Laine just joined Laite: PC / Android / iPhone Ohjelma: Chrome / Firefo…" at bounding box center [513, 140] width 945 height 60
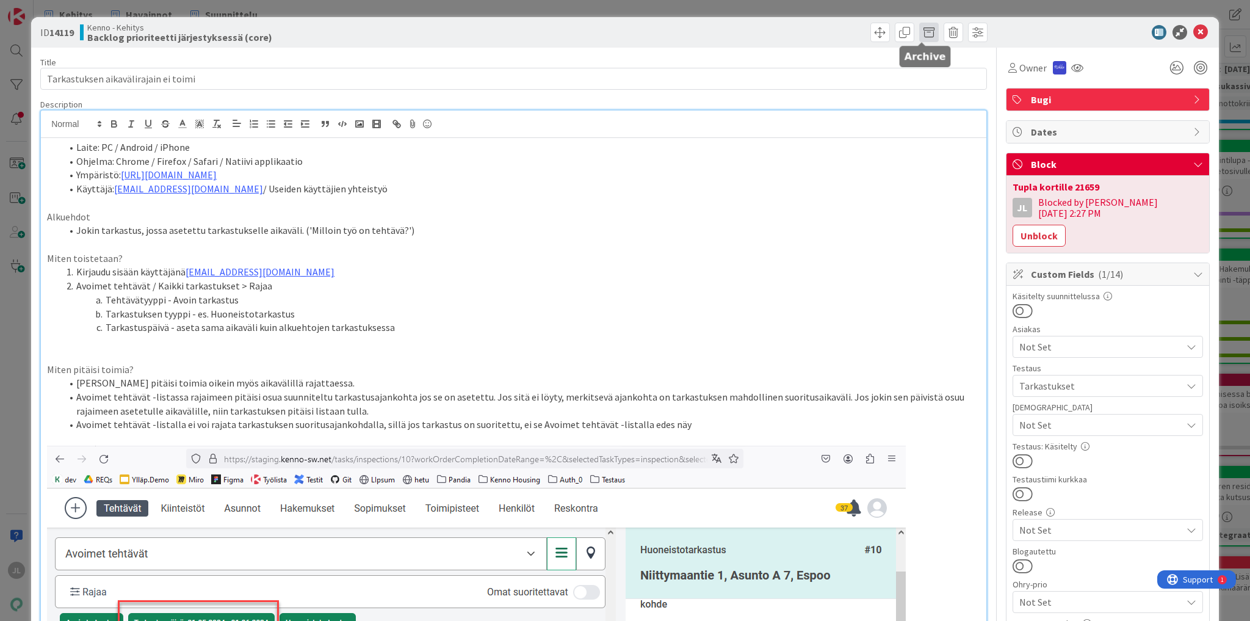
click at [929, 27] on span at bounding box center [929, 33] width 20 height 20
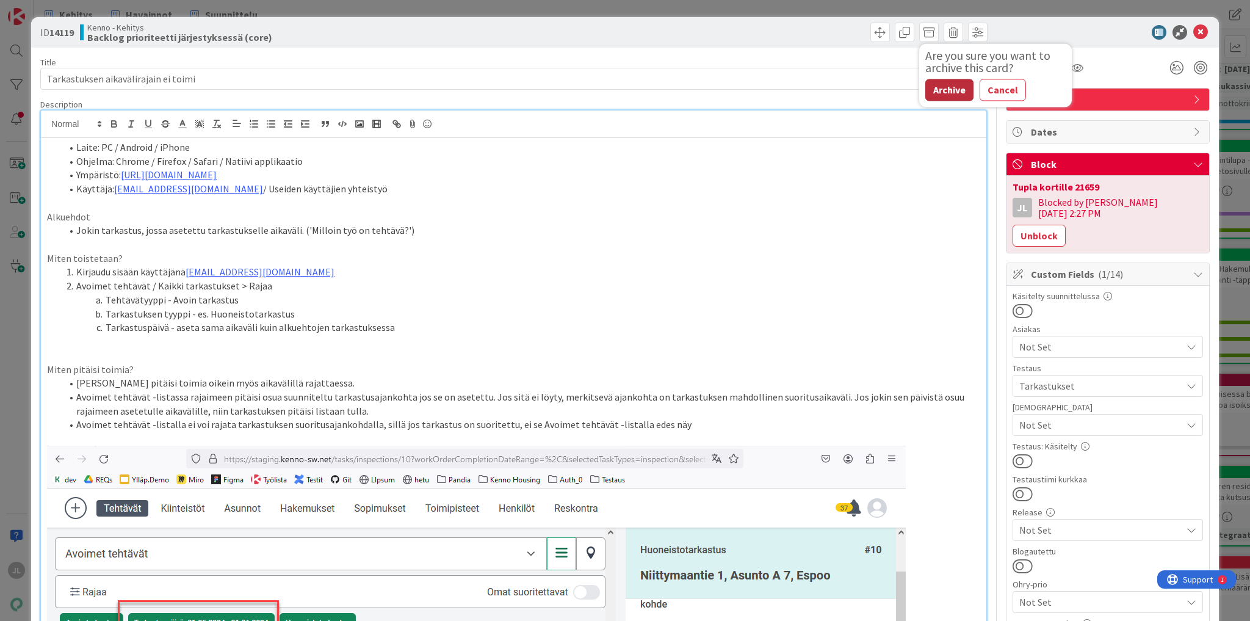
click at [942, 86] on button "Archive" at bounding box center [949, 90] width 48 height 22
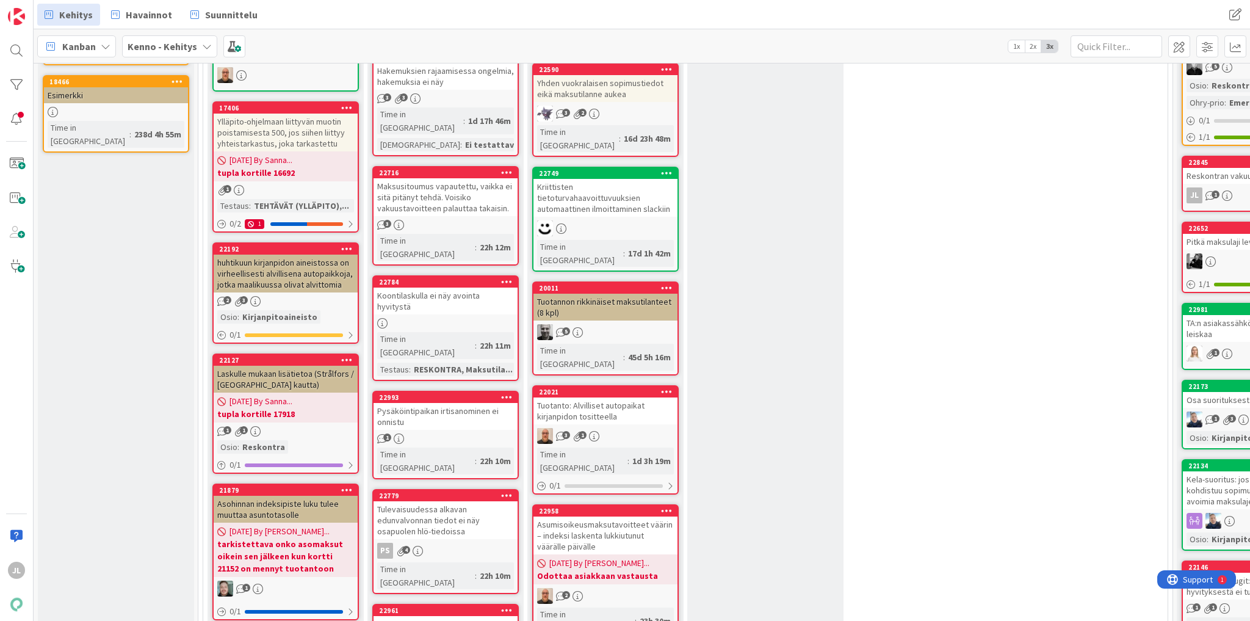
scroll to position [98, 0]
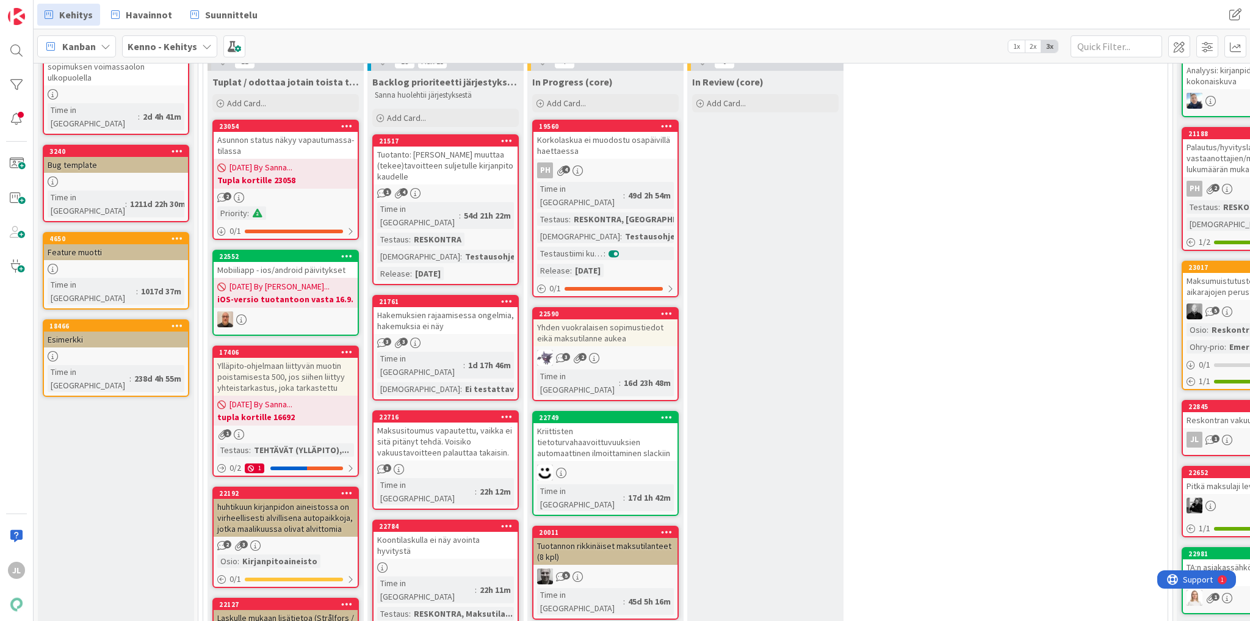
click at [439, 314] on div "Hakemuksien rajaamisessa ongelmia, hakemuksia ei näy" at bounding box center [445, 320] width 144 height 27
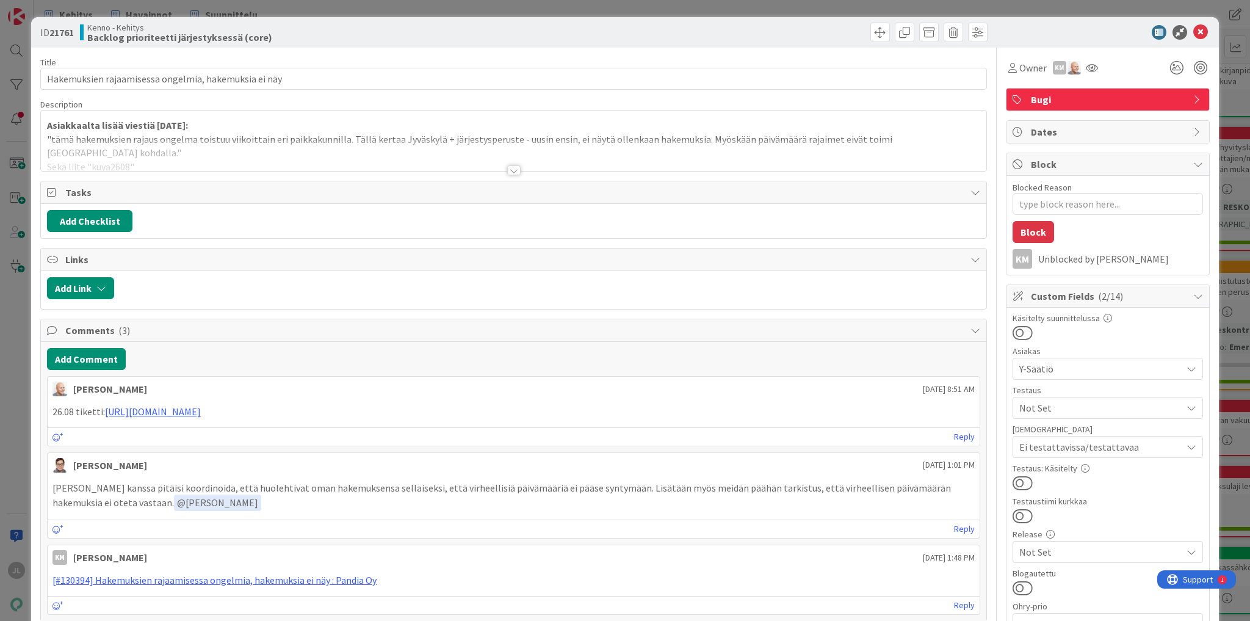
click at [320, 142] on div at bounding box center [513, 155] width 945 height 31
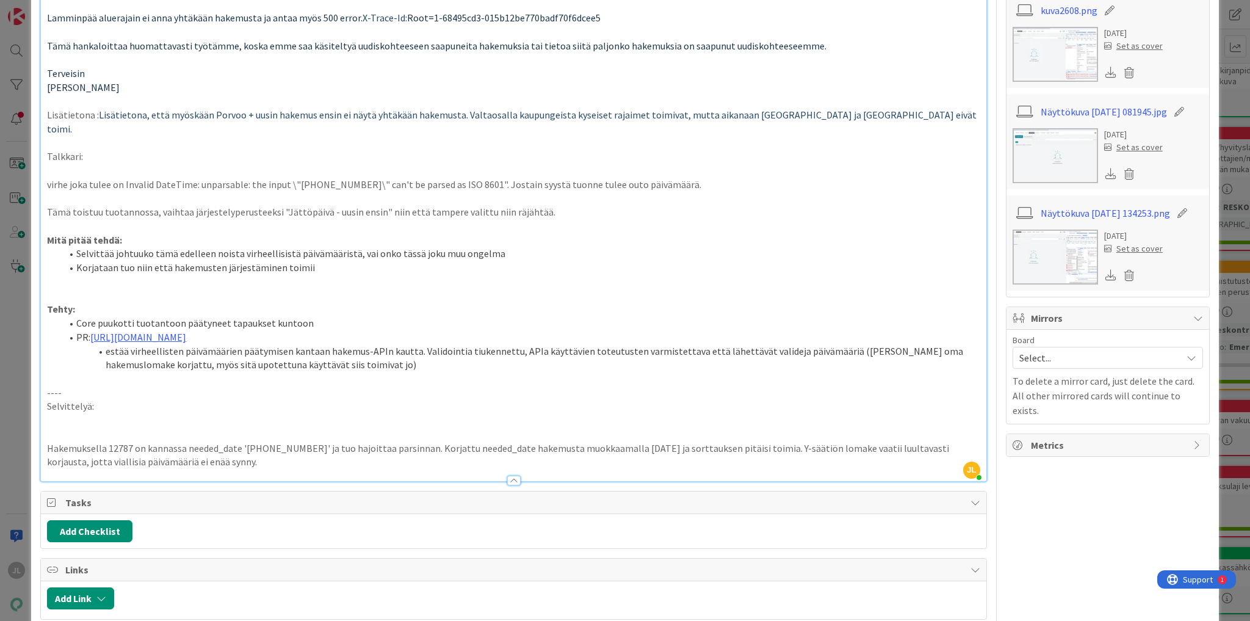
scroll to position [976, 0]
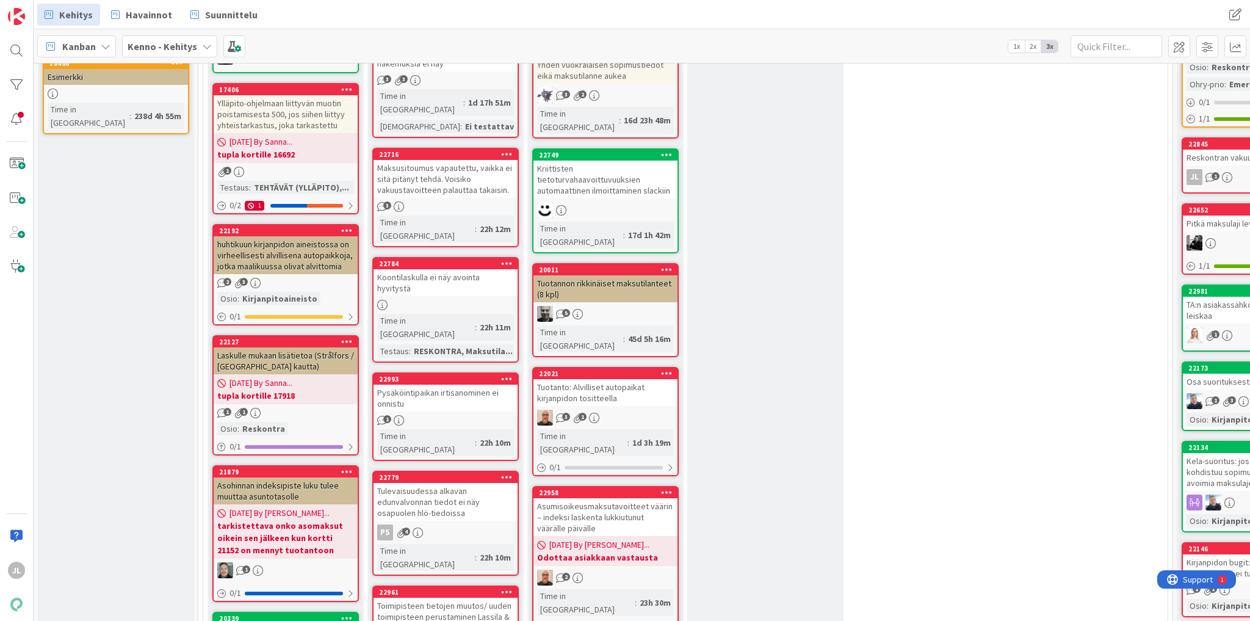
scroll to position [391, 0]
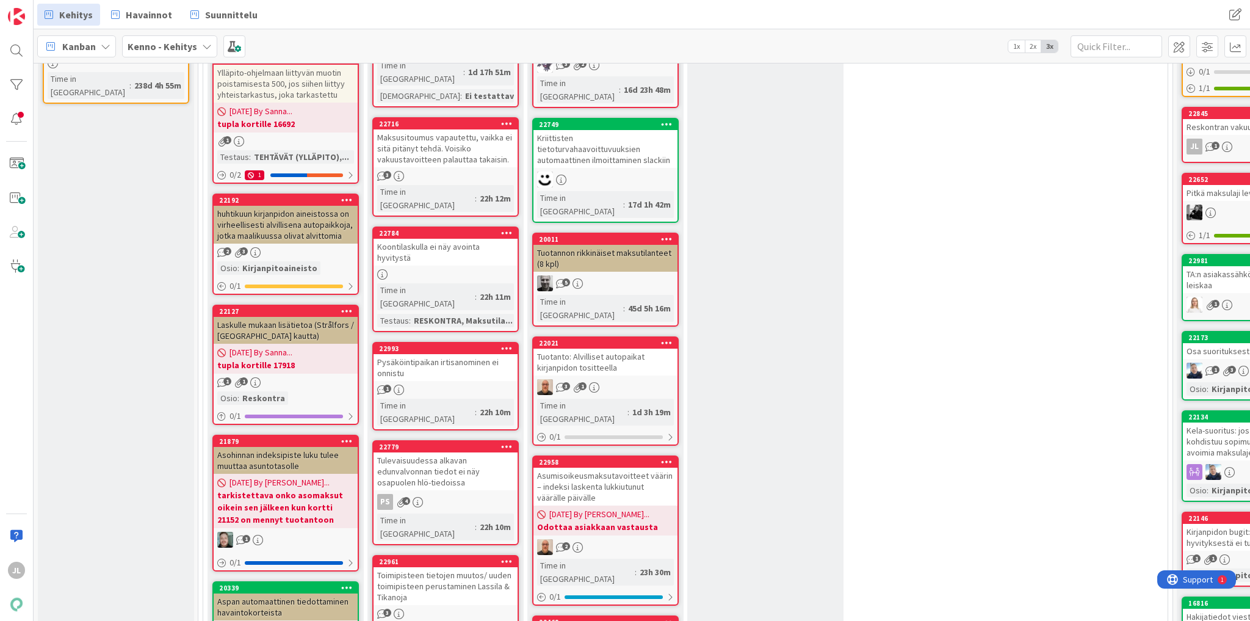
click at [453, 354] on div "Pysäköintipaikan irtisanominen ei onnistu" at bounding box center [445, 367] width 144 height 27
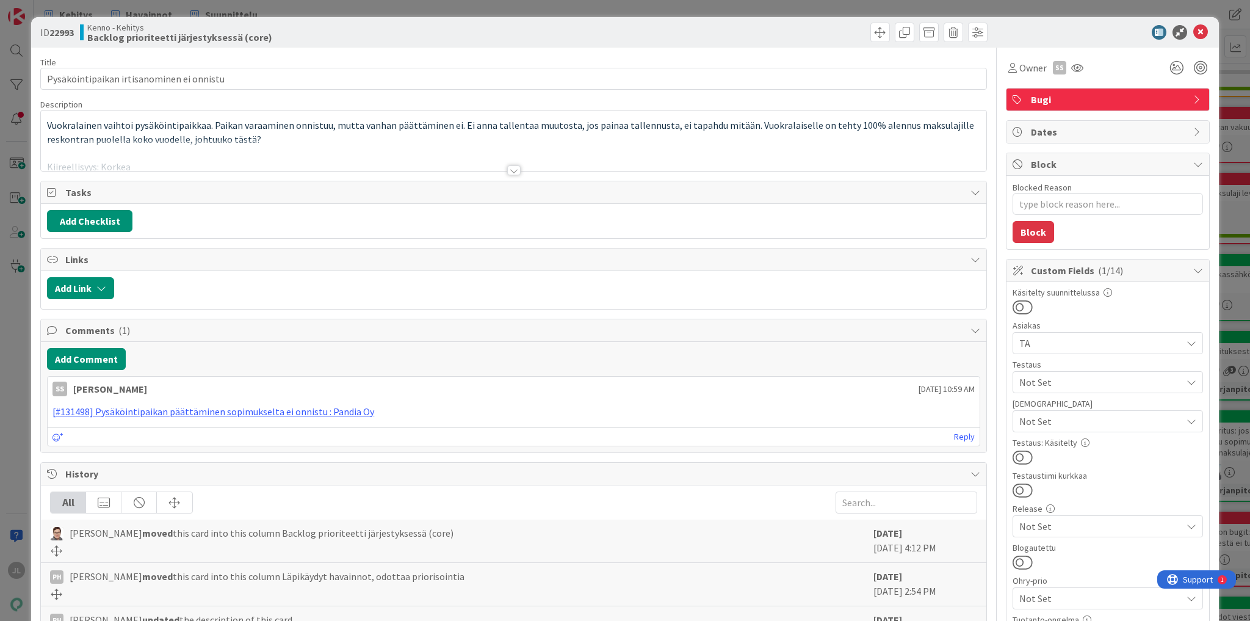
click at [272, 138] on p "Vuokralainen vaihtoi pysäköintipaikkaa. Paikan varaaminen onnistuu, mutta vanha…" at bounding box center [513, 131] width 933 height 27
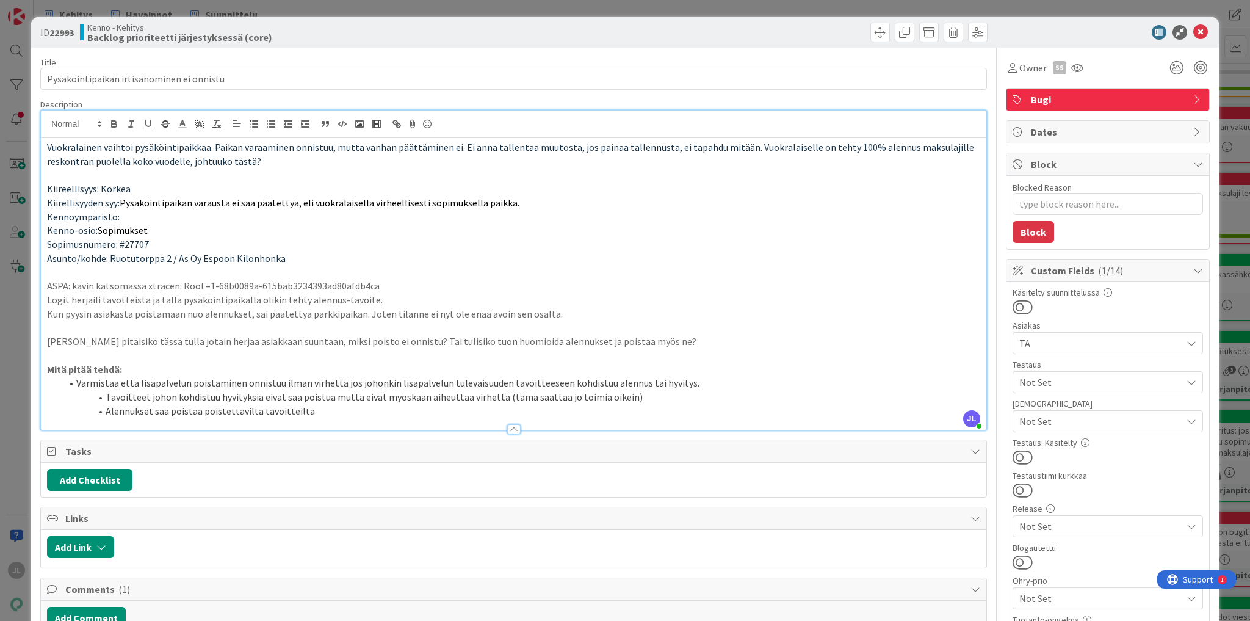
type textarea "x"
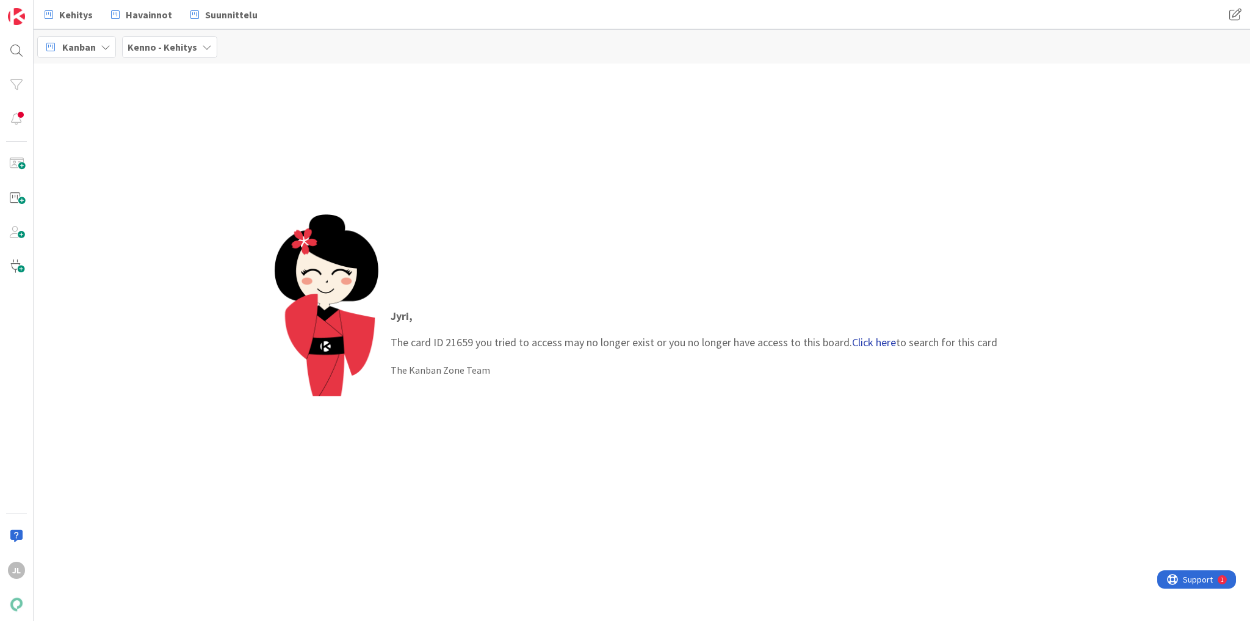
click at [882, 337] on link "Click here" at bounding box center [874, 342] width 44 height 14
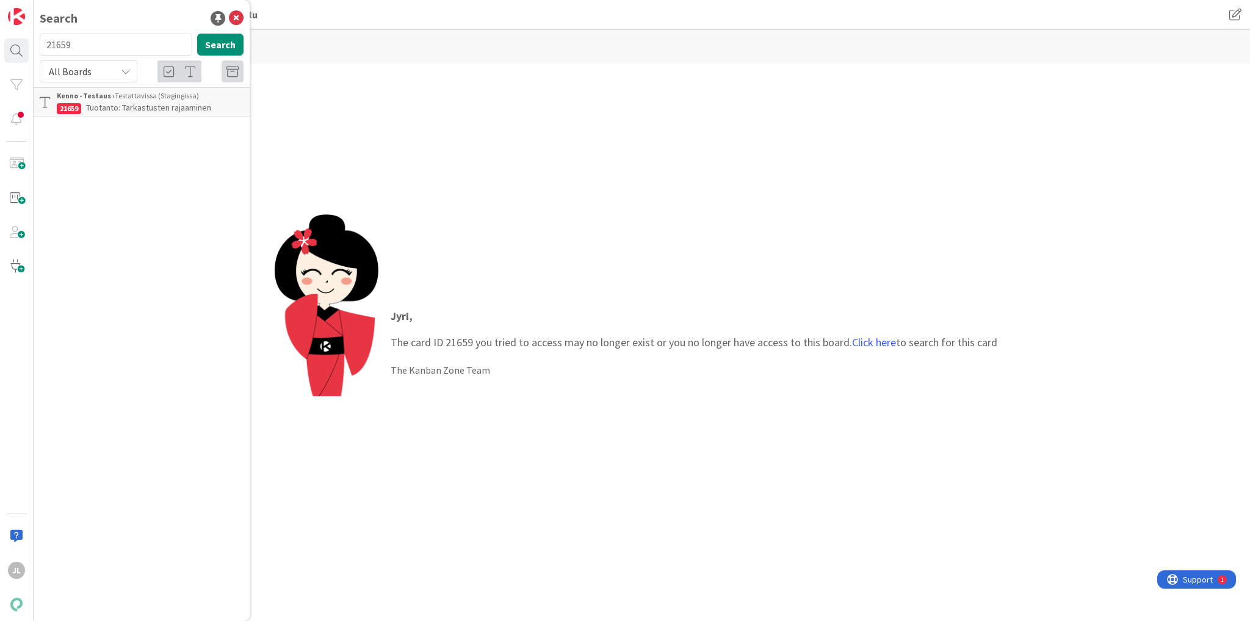
click at [109, 104] on span "Tuotanto: Tarkastusten rajaaminen" at bounding box center [148, 107] width 125 height 11
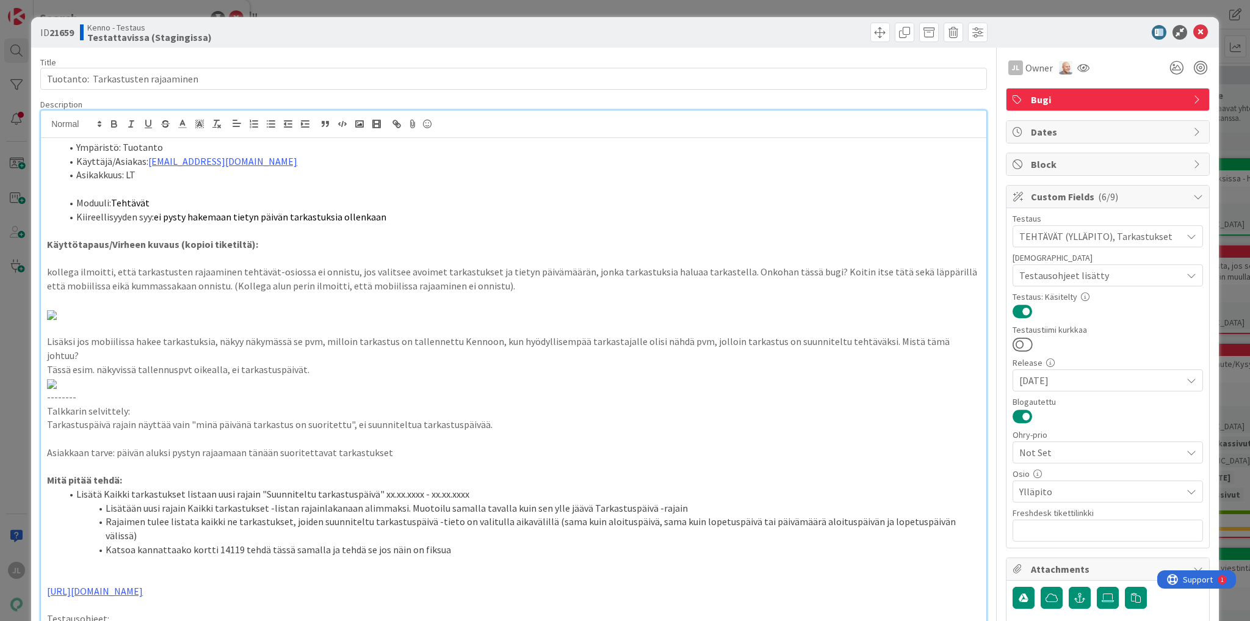
click at [371, 135] on div "JL Jyri Laine just joined Ympäristö: Tuotanto Käyttäjä/Asiakas: johanna.salmela…" at bounding box center [513, 380] width 945 height 541
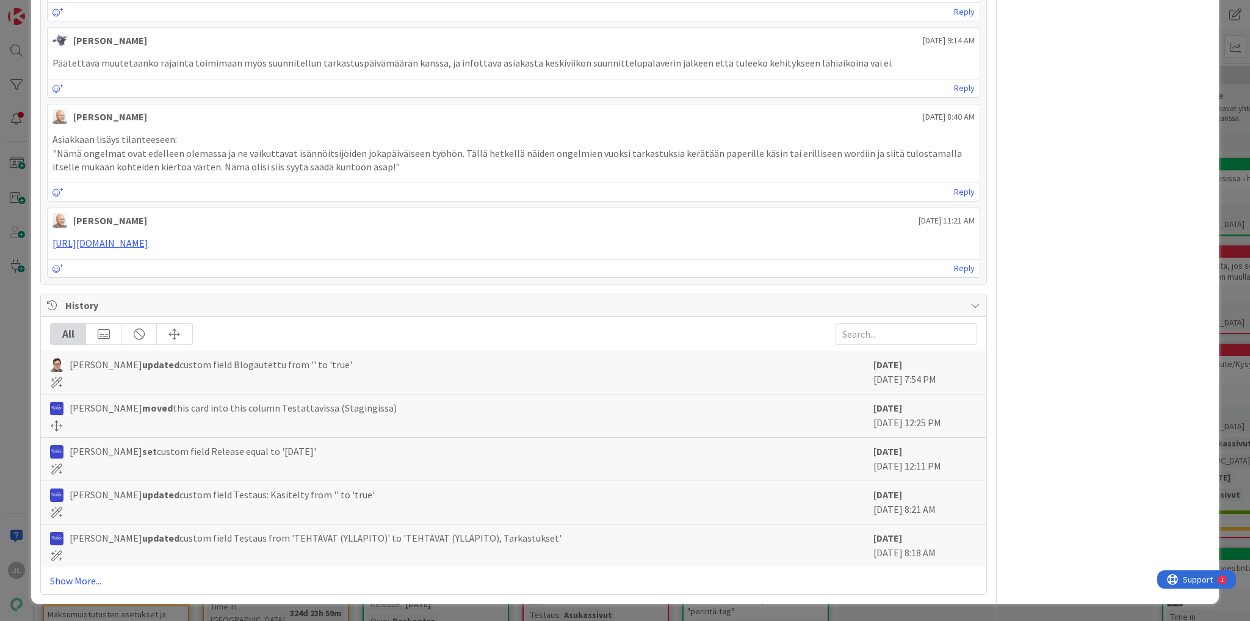
scroll to position [1318, 0]
